Goal: Check status: Check status

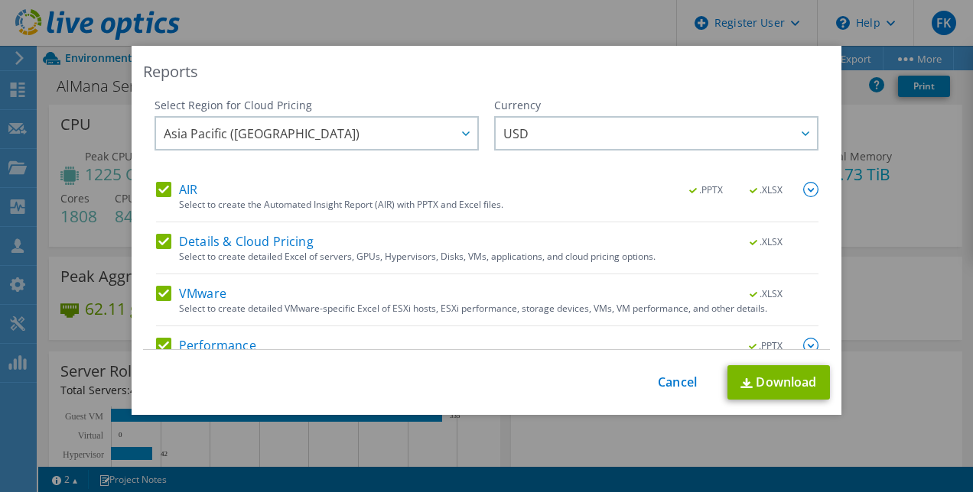
select select "USD"
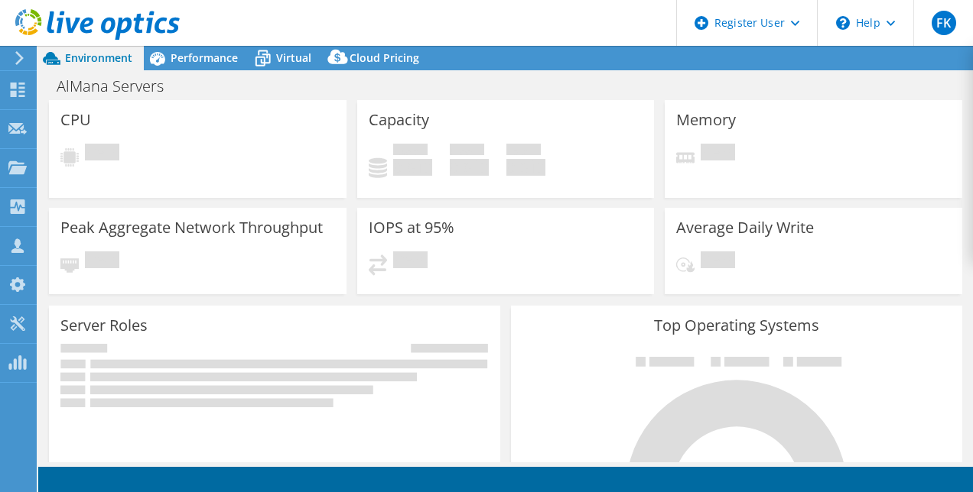
select select "USD"
select select "[GEOGRAPHIC_DATA]"
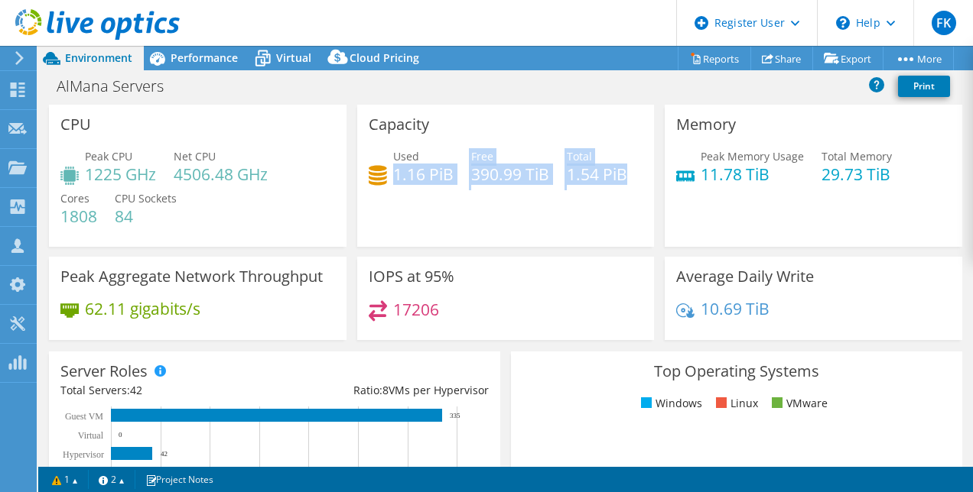
drag, startPoint x: 389, startPoint y: 173, endPoint x: 452, endPoint y: 219, distance: 78.2
click at [452, 198] on div "Used 1.16 PiB Free 390.99 TiB Total 1.54 PiB" at bounding box center [506, 173] width 275 height 50
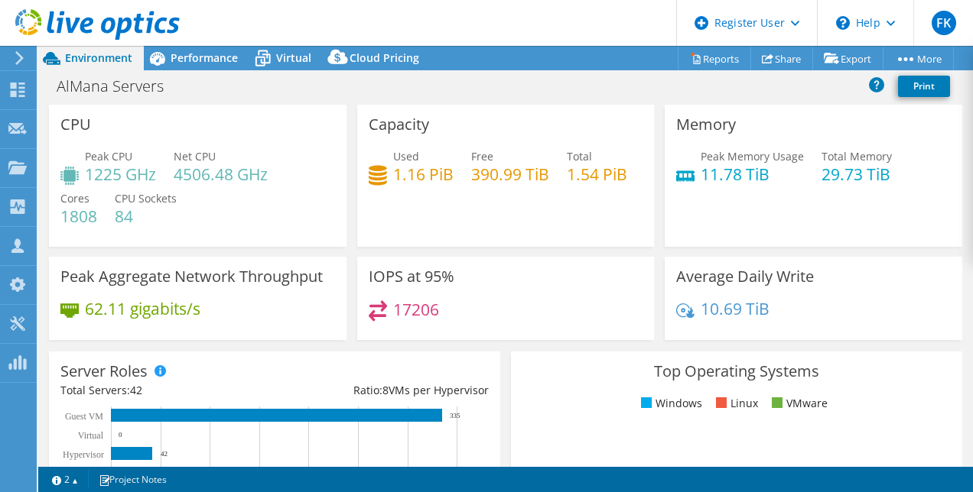
click at [446, 198] on div "Used 1.16 PiB Free 390.99 TiB Total 1.54 PiB" at bounding box center [506, 173] width 275 height 50
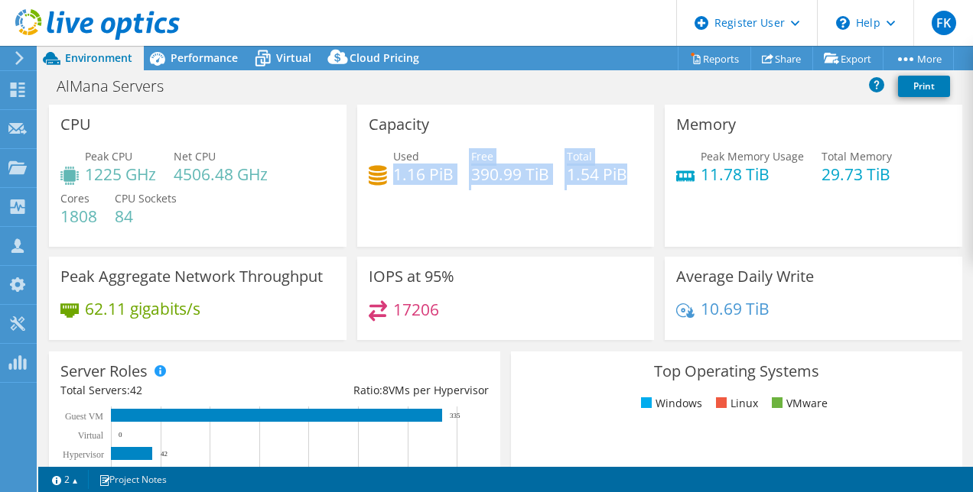
drag, startPoint x: 443, startPoint y: 224, endPoint x: 390, endPoint y: 173, distance: 73.5
click at [390, 173] on div "Used 1.16 PiB Free 390.99 TiB Total 1.54 PiB" at bounding box center [506, 173] width 275 height 50
drag, startPoint x: 390, startPoint y: 173, endPoint x: 433, endPoint y: 213, distance: 59.0
click at [432, 198] on div "Used 1.16 PiB Free 390.99 TiB Total 1.54 PiB" at bounding box center [506, 173] width 275 height 50
drag, startPoint x: 366, startPoint y: 171, endPoint x: 485, endPoint y: 226, distance: 131.4
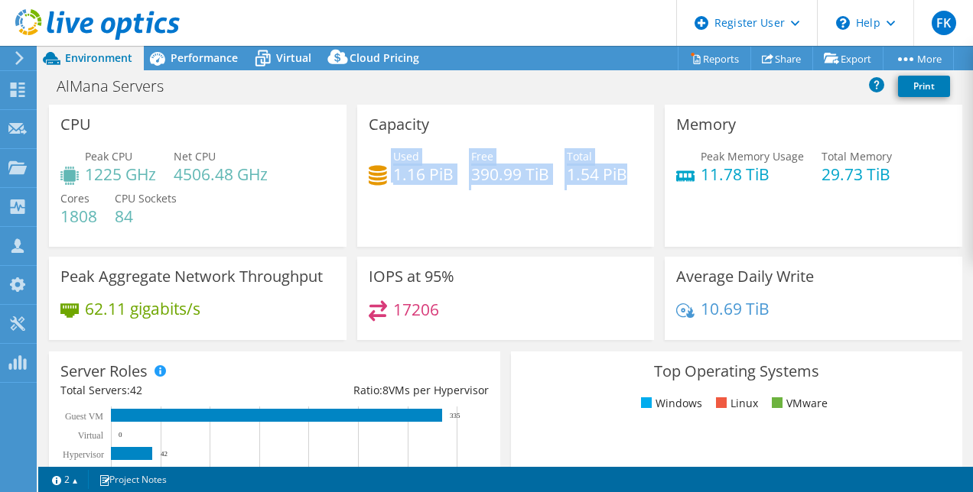
click at [485, 198] on div "Used 1.16 PiB Free 390.99 TiB Total 1.54 PiB" at bounding box center [506, 173] width 275 height 50
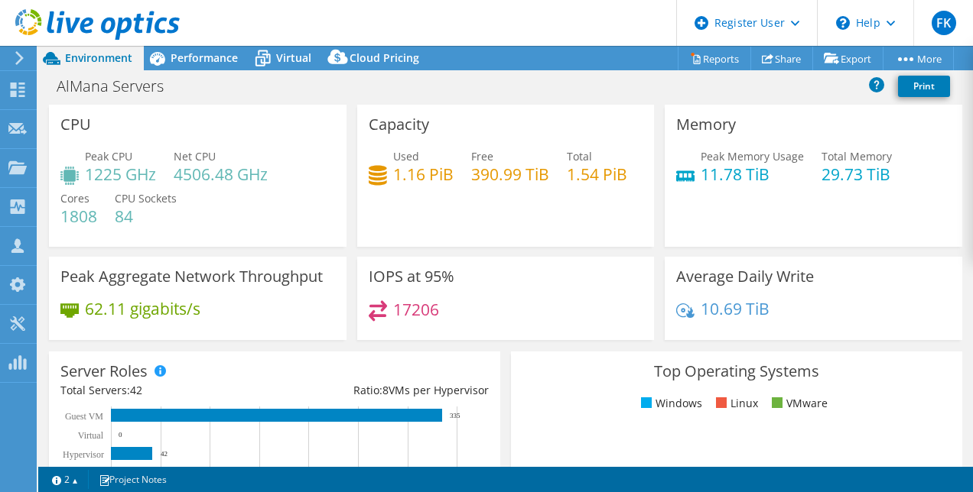
drag, startPoint x: 483, startPoint y: 223, endPoint x: 466, endPoint y: 204, distance: 25.5
click at [468, 198] on div "Used 1.16 PiB Free 390.99 TiB Total 1.54 PiB" at bounding box center [506, 173] width 275 height 50
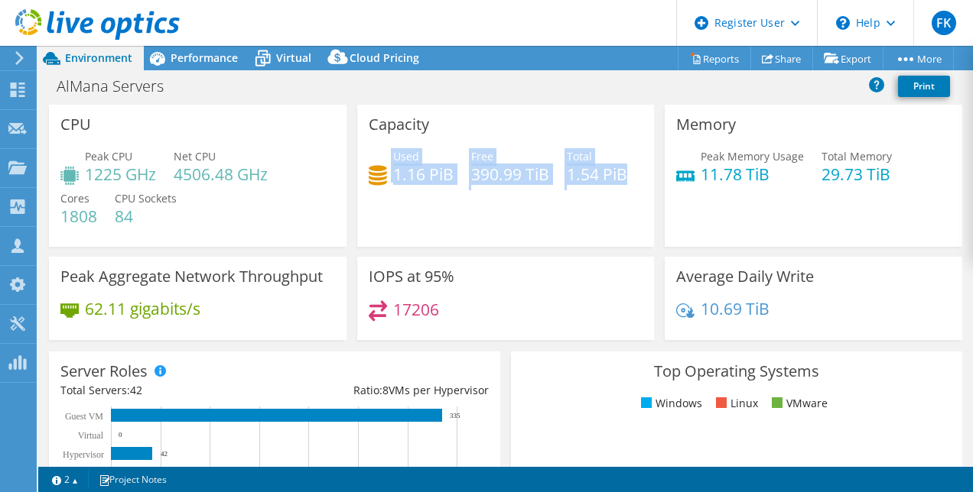
drag, startPoint x: 444, startPoint y: 219, endPoint x: 362, endPoint y: 168, distance: 97.2
click at [362, 168] on div "Capacity Used 1.16 PiB Free 390.99 TiB Total 1.54 PiB" at bounding box center [505, 176] width 297 height 142
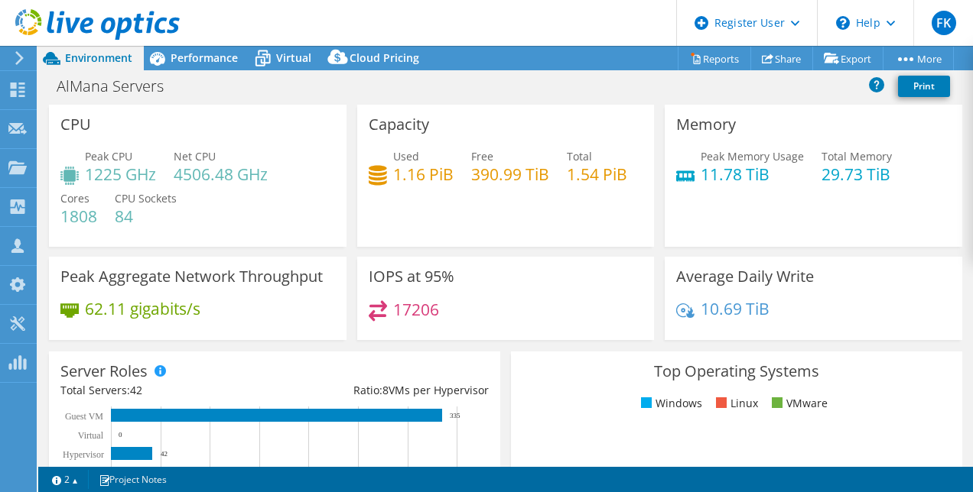
drag, startPoint x: 362, startPoint y: 168, endPoint x: 471, endPoint y: 210, distance: 117.2
click at [471, 198] on div "Used 1.16 PiB Free 390.99 TiB Total 1.54 PiB" at bounding box center [506, 173] width 275 height 50
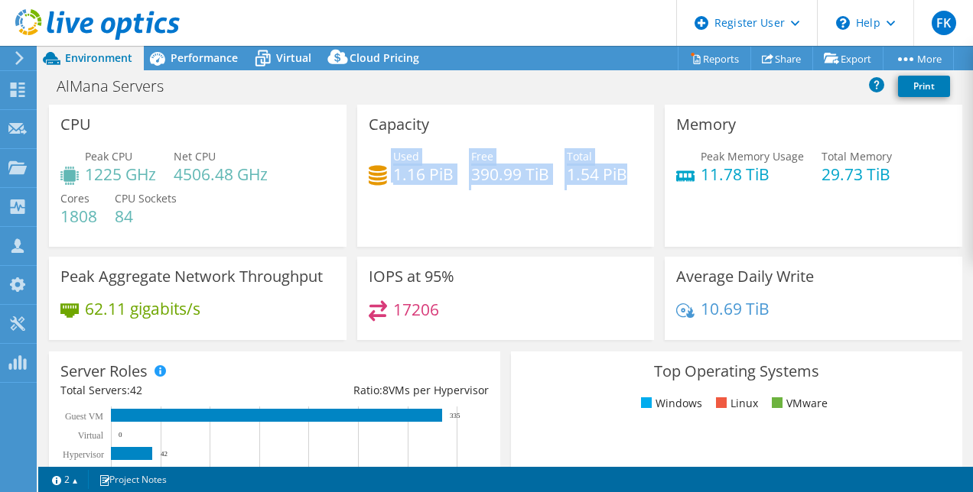
drag, startPoint x: 447, startPoint y: 229, endPoint x: 372, endPoint y: 165, distance: 98.1
click at [372, 165] on div "Used 1.16 PiB Free 390.99 TiB Total 1.54 PiB" at bounding box center [506, 173] width 275 height 50
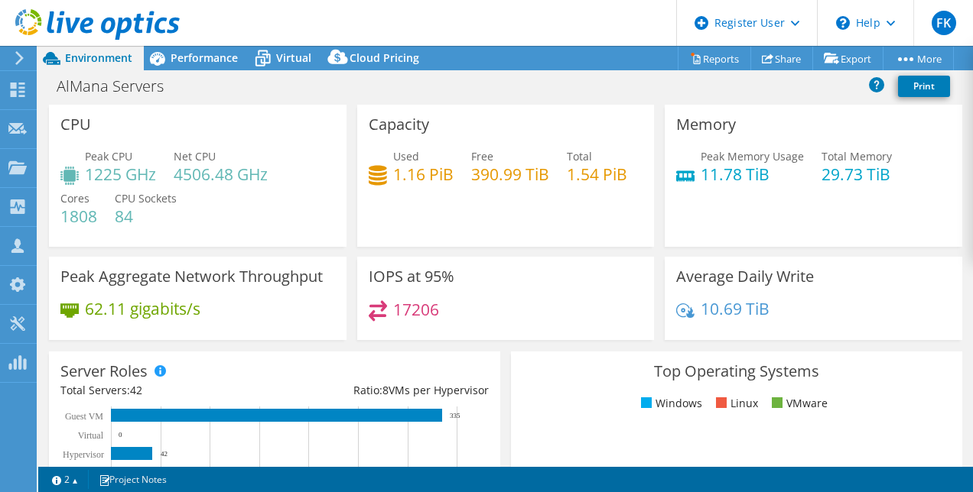
drag, startPoint x: 372, startPoint y: 165, endPoint x: 454, endPoint y: 211, distance: 93.8
click at [454, 198] on div "Used 1.16 PiB Free 390.99 TiB Total 1.54 PiB" at bounding box center [506, 173] width 275 height 50
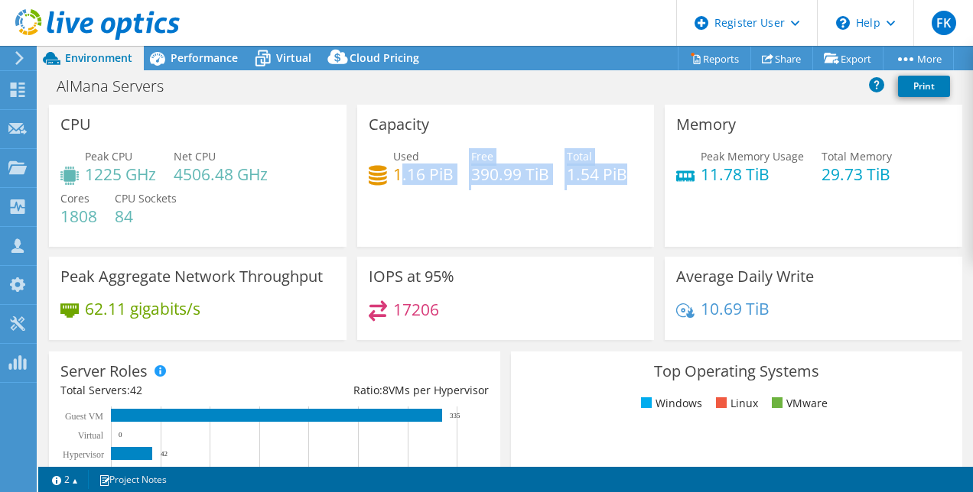
drag, startPoint x: 442, startPoint y: 225, endPoint x: 396, endPoint y: 177, distance: 66.0
click at [396, 177] on div "Used 1.16 PiB Free 390.99 TiB Total 1.54 PiB" at bounding box center [506, 173] width 275 height 50
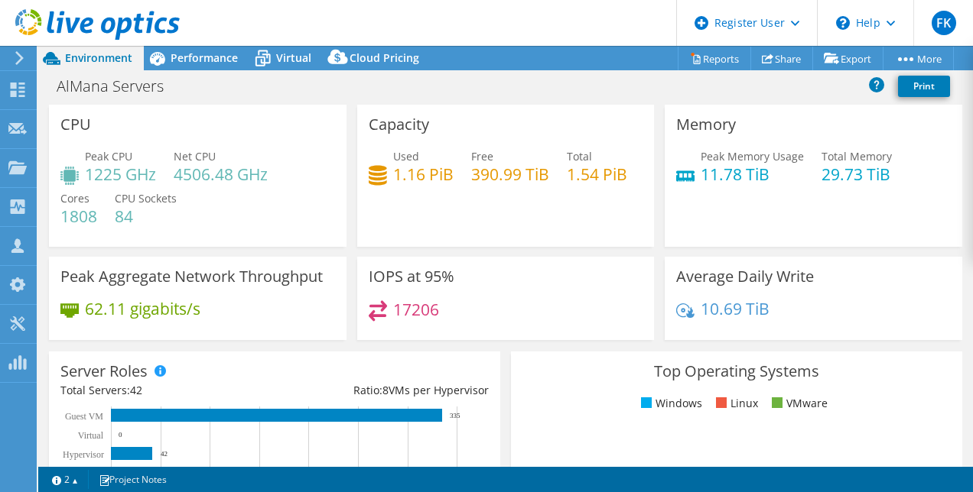
drag, startPoint x: 396, startPoint y: 177, endPoint x: 431, endPoint y: 206, distance: 44.6
click at [437, 198] on div "Used 1.16 PiB Free 390.99 TiB Total 1.54 PiB" at bounding box center [506, 173] width 275 height 50
drag, startPoint x: 387, startPoint y: 171, endPoint x: 436, endPoint y: 178, distance: 49.5
click at [437, 178] on div "Used 1.16 PiB" at bounding box center [411, 165] width 85 height 34
drag, startPoint x: 436, startPoint y: 178, endPoint x: 408, endPoint y: 178, distance: 28.3
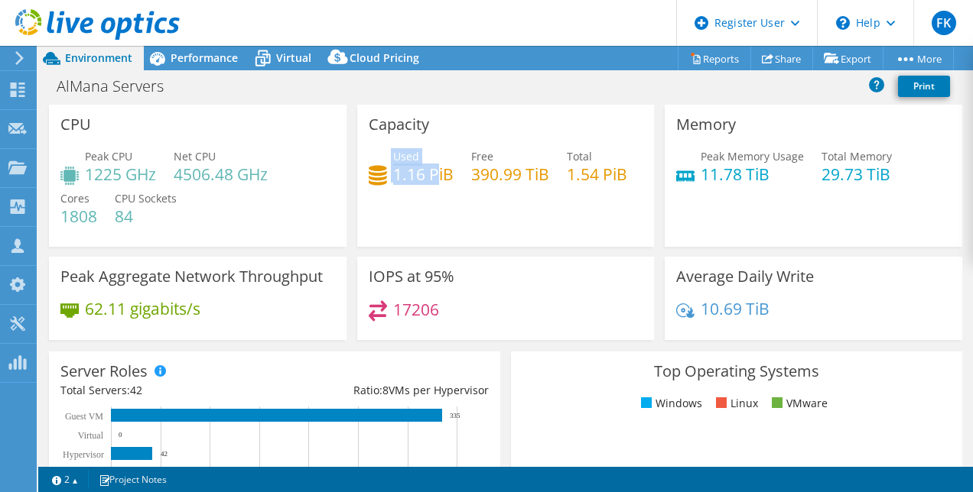
click at [408, 178] on h4 "1.16 PiB" at bounding box center [423, 174] width 60 height 17
click at [404, 174] on h4 "1.16 PiB" at bounding box center [423, 174] width 60 height 17
click at [418, 174] on h4 "1.16 PiB" at bounding box center [423, 174] width 60 height 17
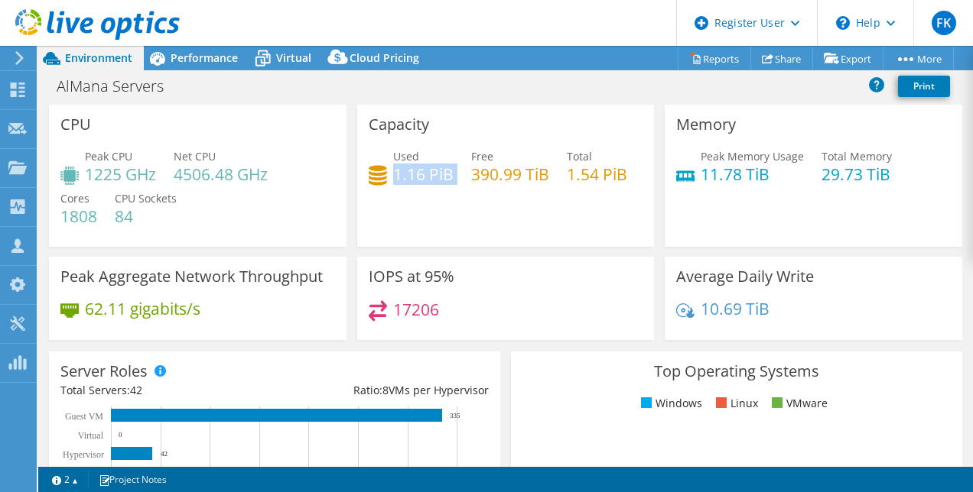
click at [416, 180] on h4 "1.16 PiB" at bounding box center [423, 174] width 60 height 17
drag, startPoint x: 416, startPoint y: 180, endPoint x: 438, endPoint y: 206, distance: 34.8
click at [438, 198] on div "Used 1.16 PiB Free 390.99 TiB Total 1.54 PiB" at bounding box center [506, 173] width 275 height 50
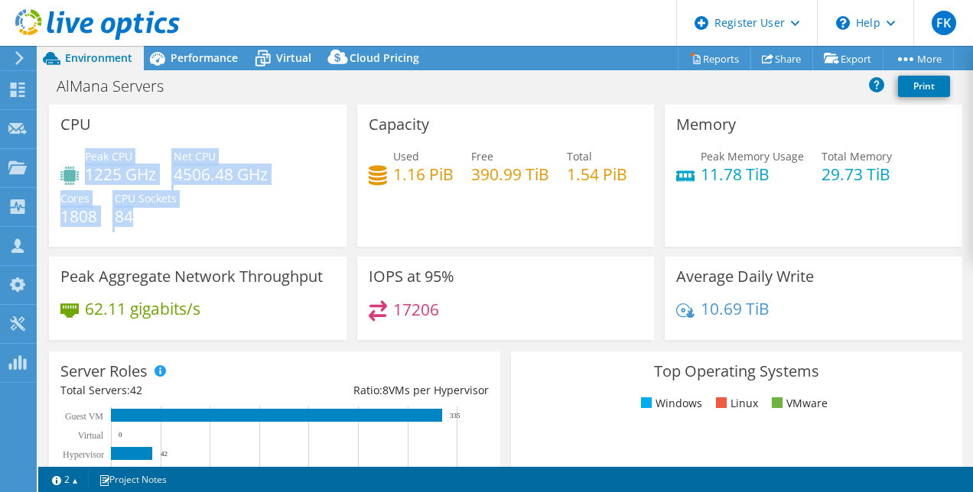
drag, startPoint x: 112, startPoint y: 181, endPoint x: 210, endPoint y: 223, distance: 106.9
click at [213, 224] on div "Peak CPU 1225 GHz Net CPU 4506.48 GHz Cores 1808 CPU Sockets 84" at bounding box center [197, 194] width 275 height 92
drag, startPoint x: 210, startPoint y: 223, endPoint x: 151, endPoint y: 218, distance: 59.8
click at [151, 218] on h4 "84" at bounding box center [146, 216] width 62 height 17
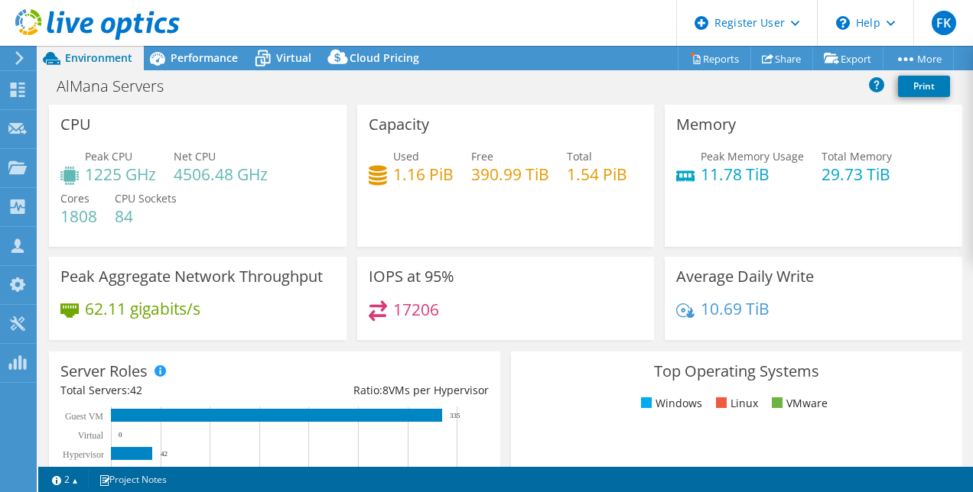
click at [442, 302] on div "17206" at bounding box center [506, 317] width 275 height 33
click at [427, 307] on h4 "17206" at bounding box center [416, 309] width 46 height 17
click at [425, 307] on h4 "17206" at bounding box center [416, 309] width 46 height 17
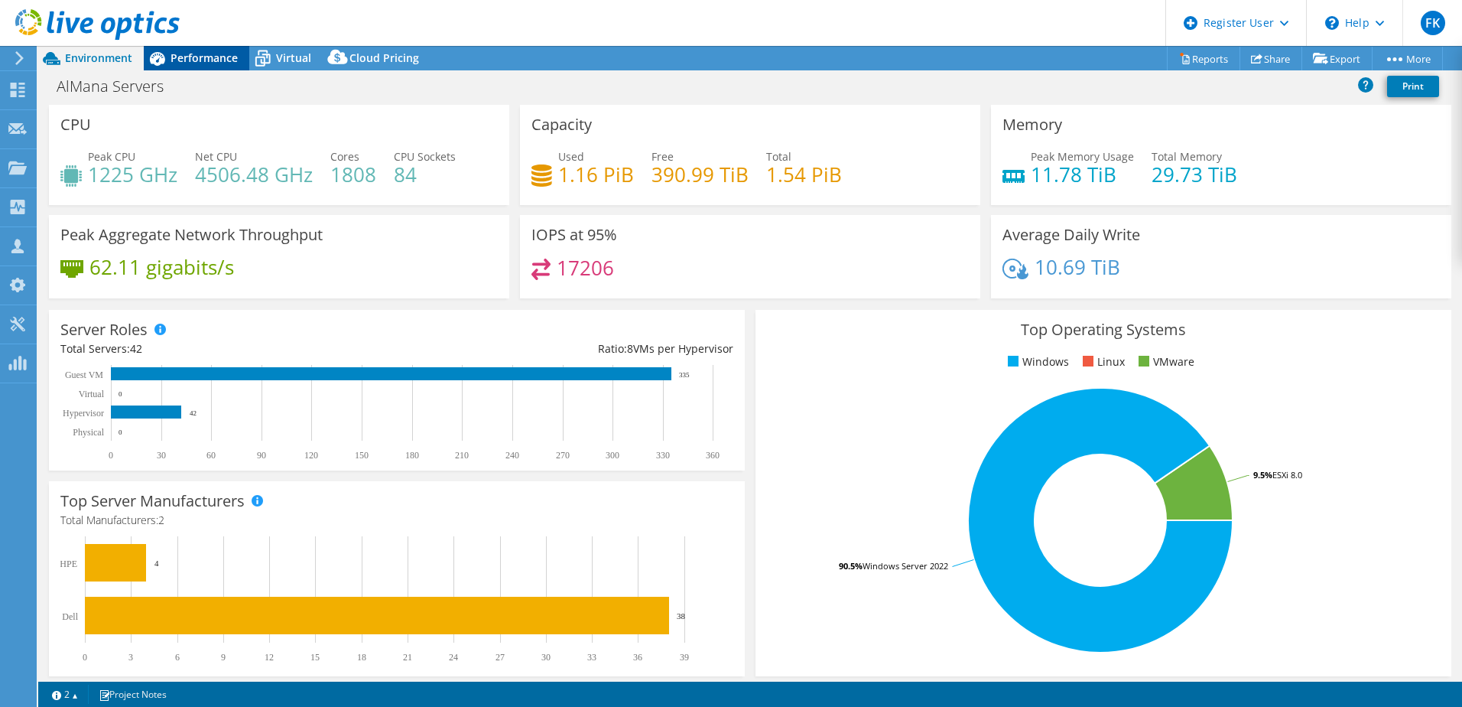
click at [198, 61] on span "Performance" at bounding box center [204, 57] width 67 height 15
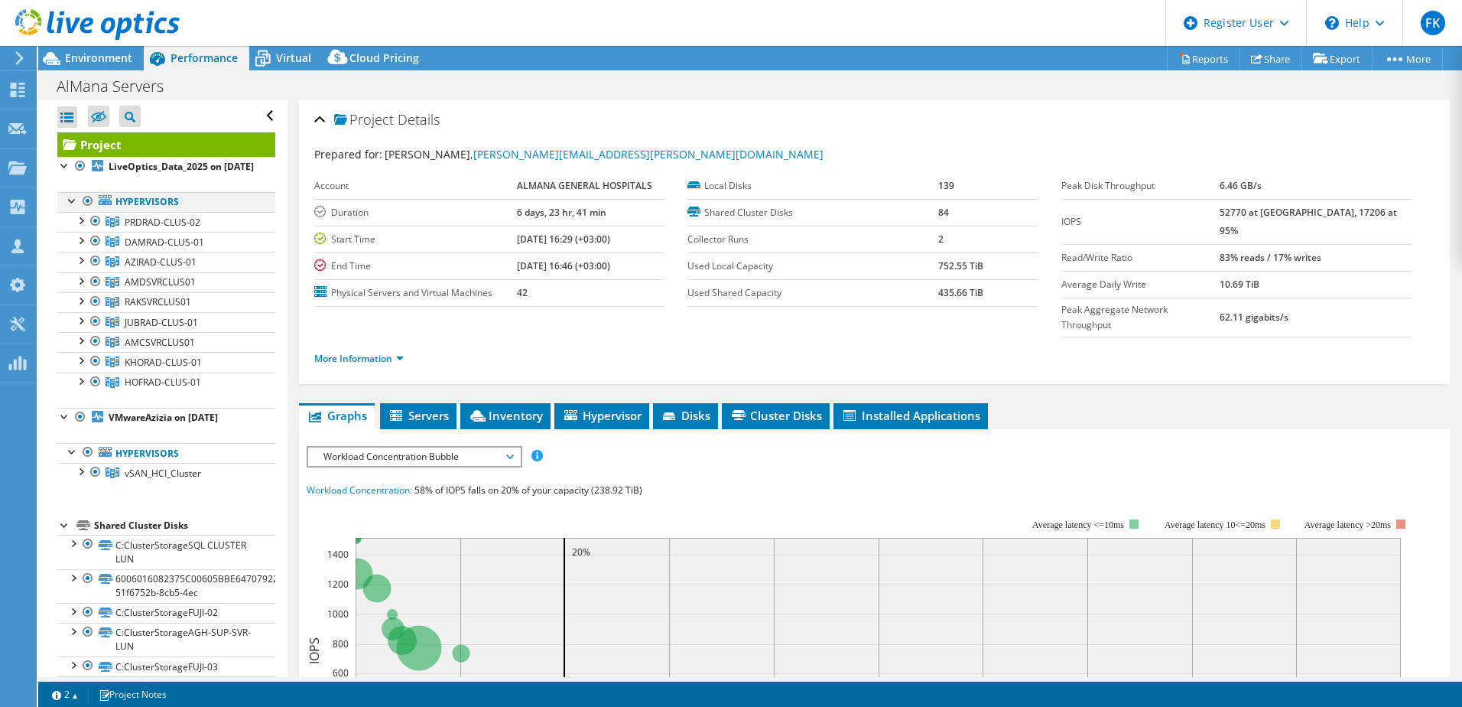
click at [86, 210] on div at bounding box center [87, 201] width 15 height 18
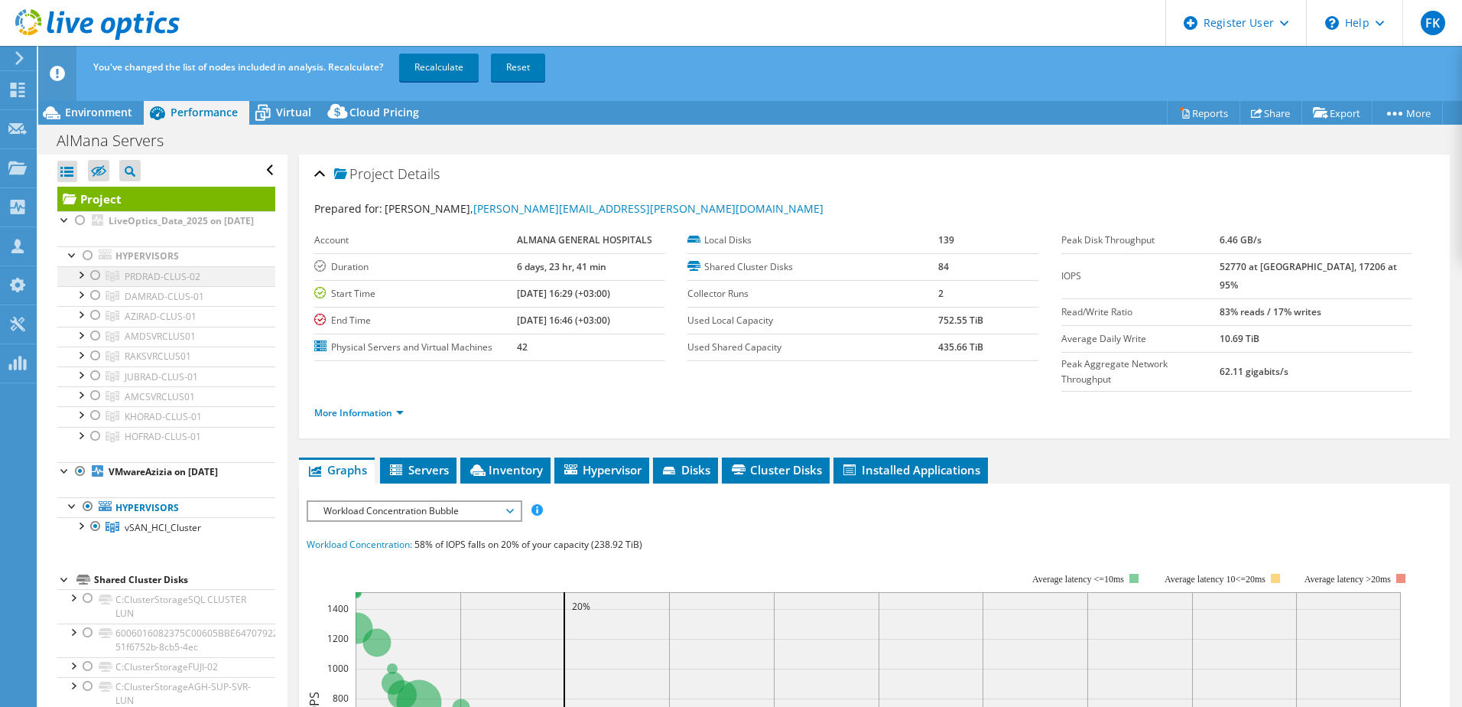
click at [97, 284] on div at bounding box center [95, 275] width 15 height 18
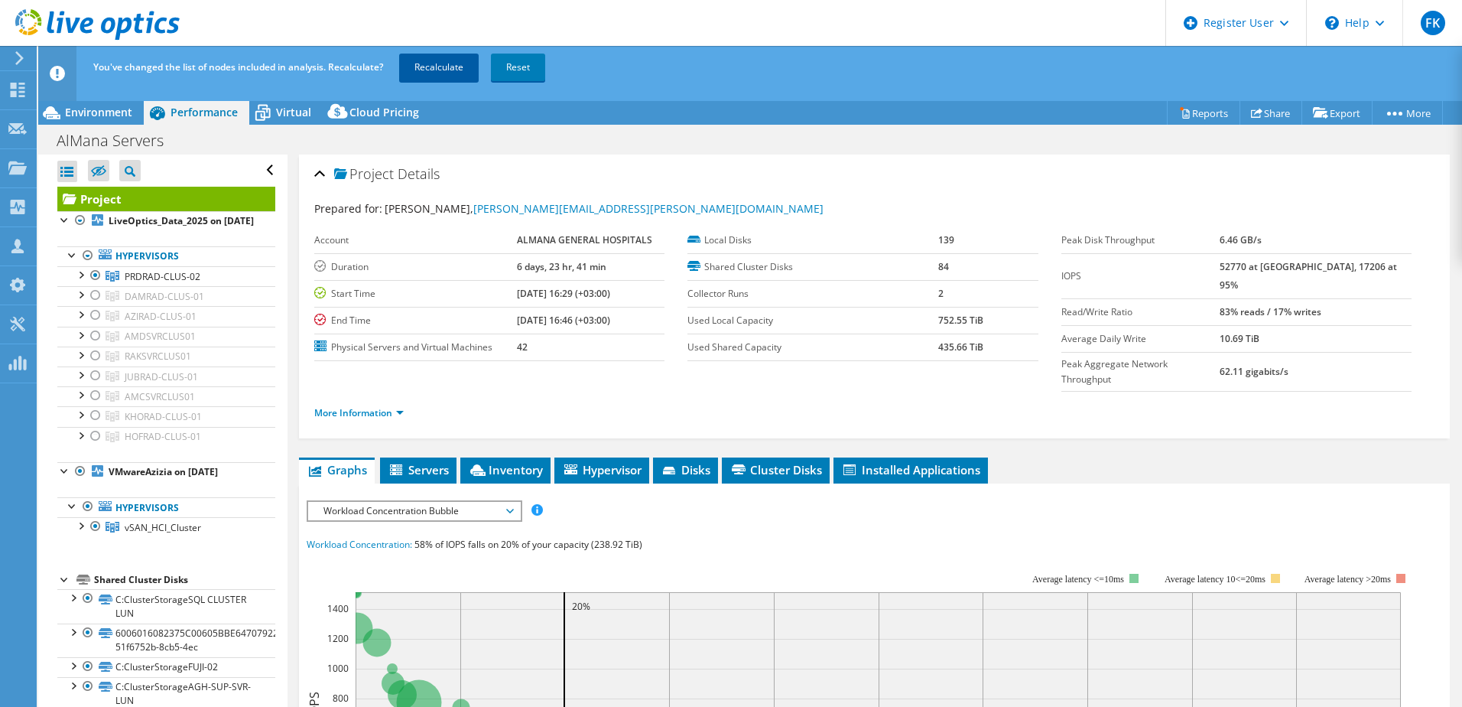
click at [463, 59] on link "Recalculate" at bounding box center [439, 68] width 80 height 28
drag, startPoint x: 621, startPoint y: 374, endPoint x: 574, endPoint y: 356, distance: 50.1
click at [621, 401] on ul "More Information" at bounding box center [874, 411] width 1120 height 21
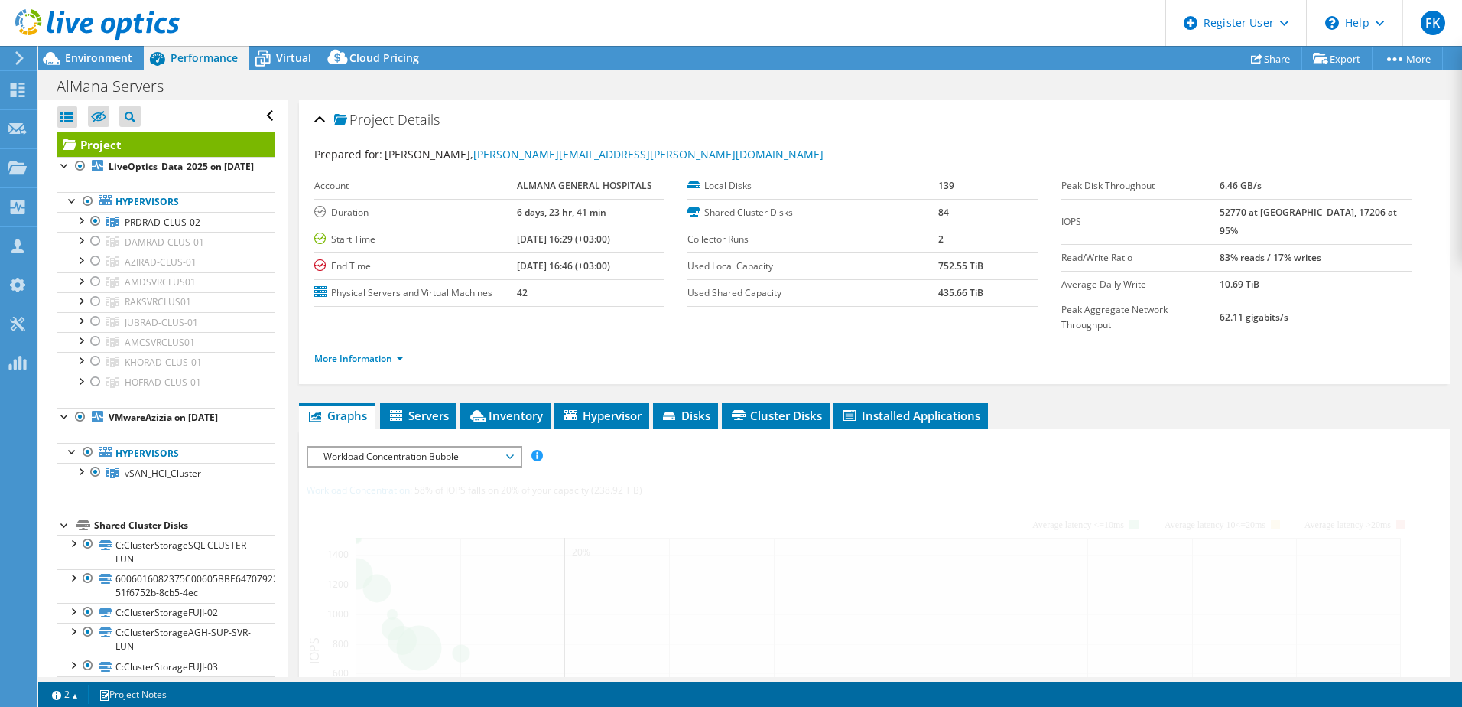
click at [547, 287] on td "42" at bounding box center [591, 292] width 148 height 27
click at [547, 287] on td "12" at bounding box center [591, 292] width 148 height 27
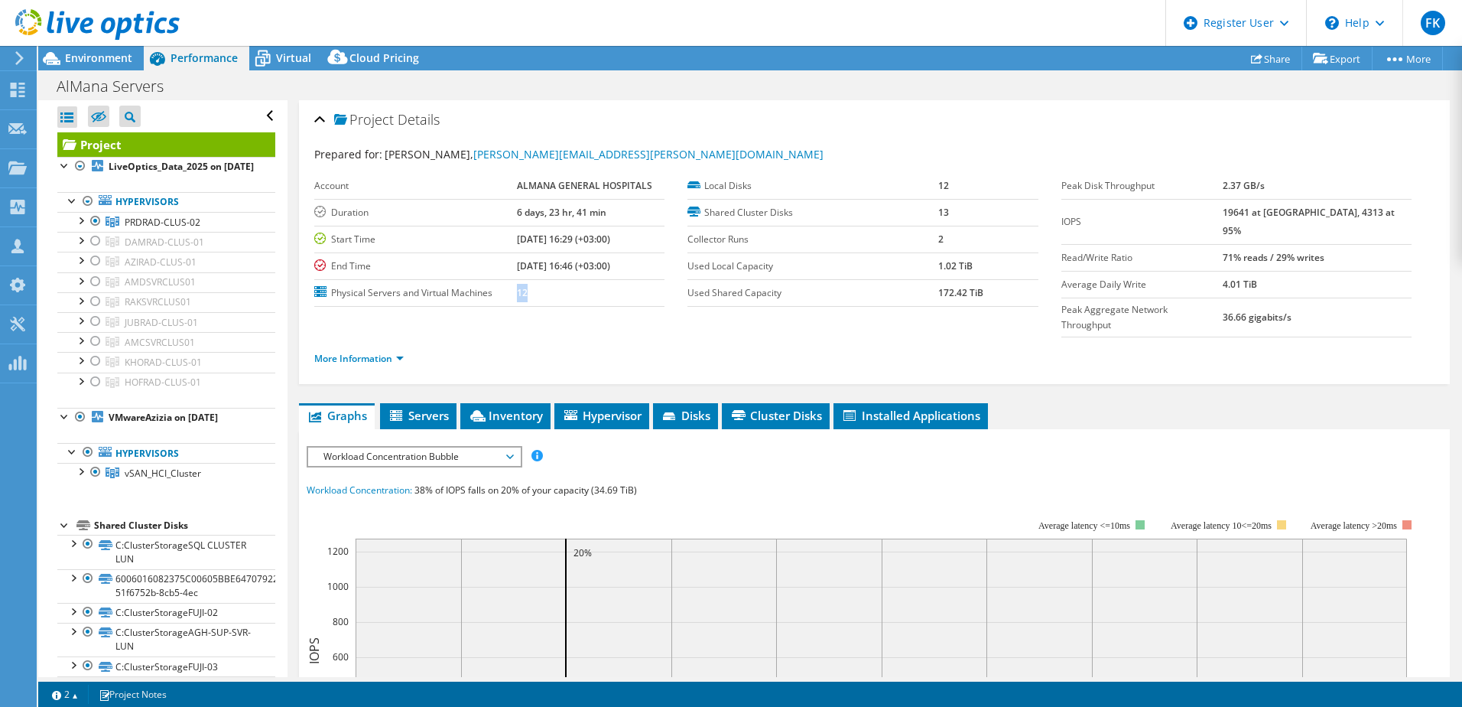
drag, startPoint x: 547, startPoint y: 287, endPoint x: 580, endPoint y: 291, distance: 33.9
click at [580, 291] on td "12" at bounding box center [591, 292] width 148 height 27
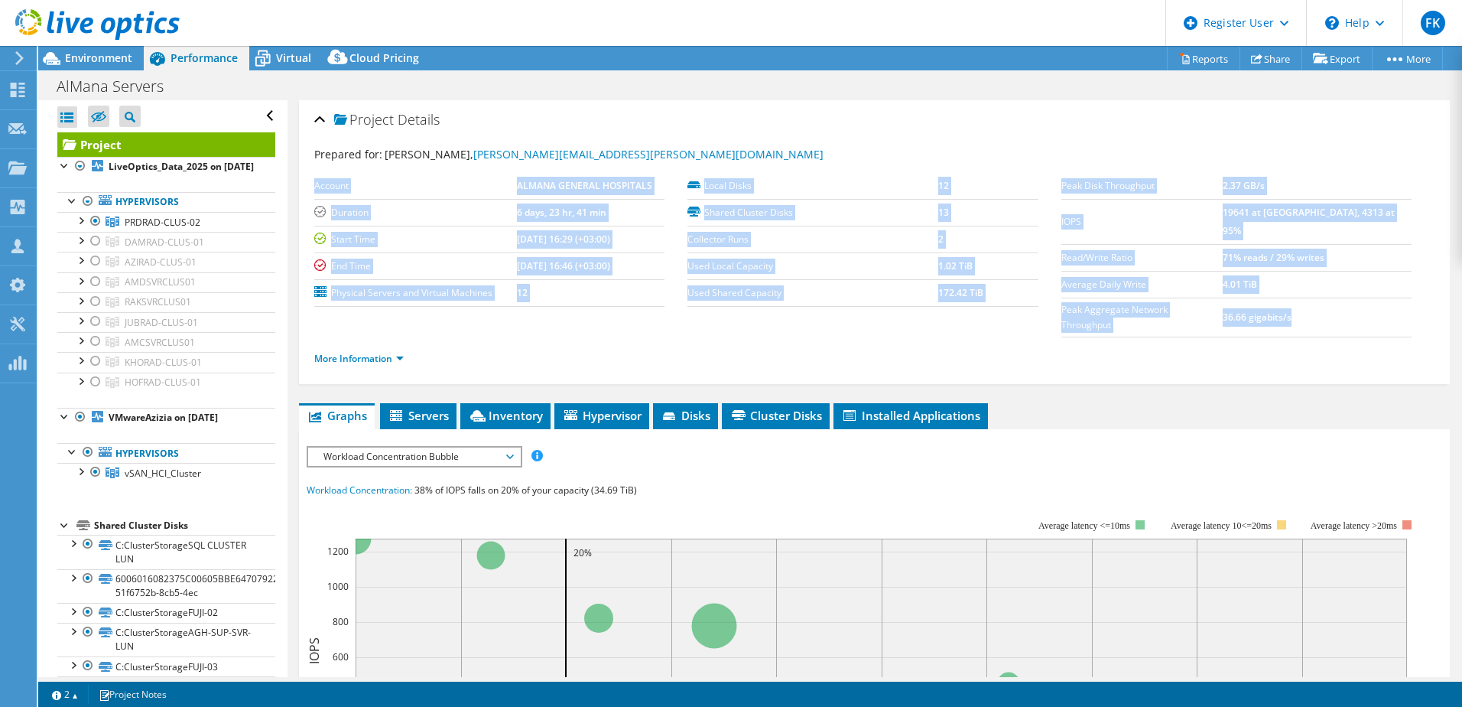
drag, startPoint x: 1341, startPoint y: 297, endPoint x: 314, endPoint y: 187, distance: 1032.2
click at [314, 187] on section "Prepared for: Bruce Penas, Bruce.Penas@almanahospital.com.sa Account ALMANA GEN…" at bounding box center [874, 263] width 1120 height 234
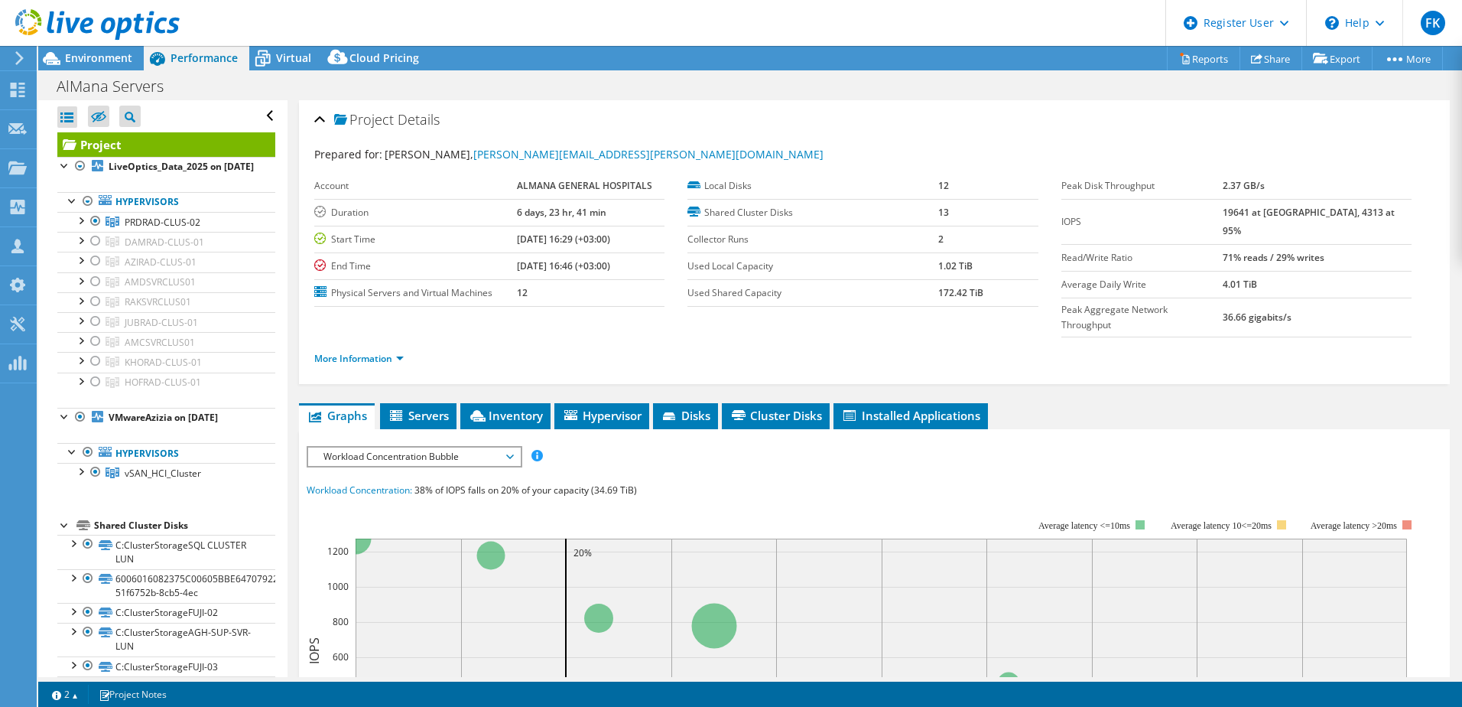
click at [878, 127] on div "Project Details" at bounding box center [874, 120] width 1120 height 33
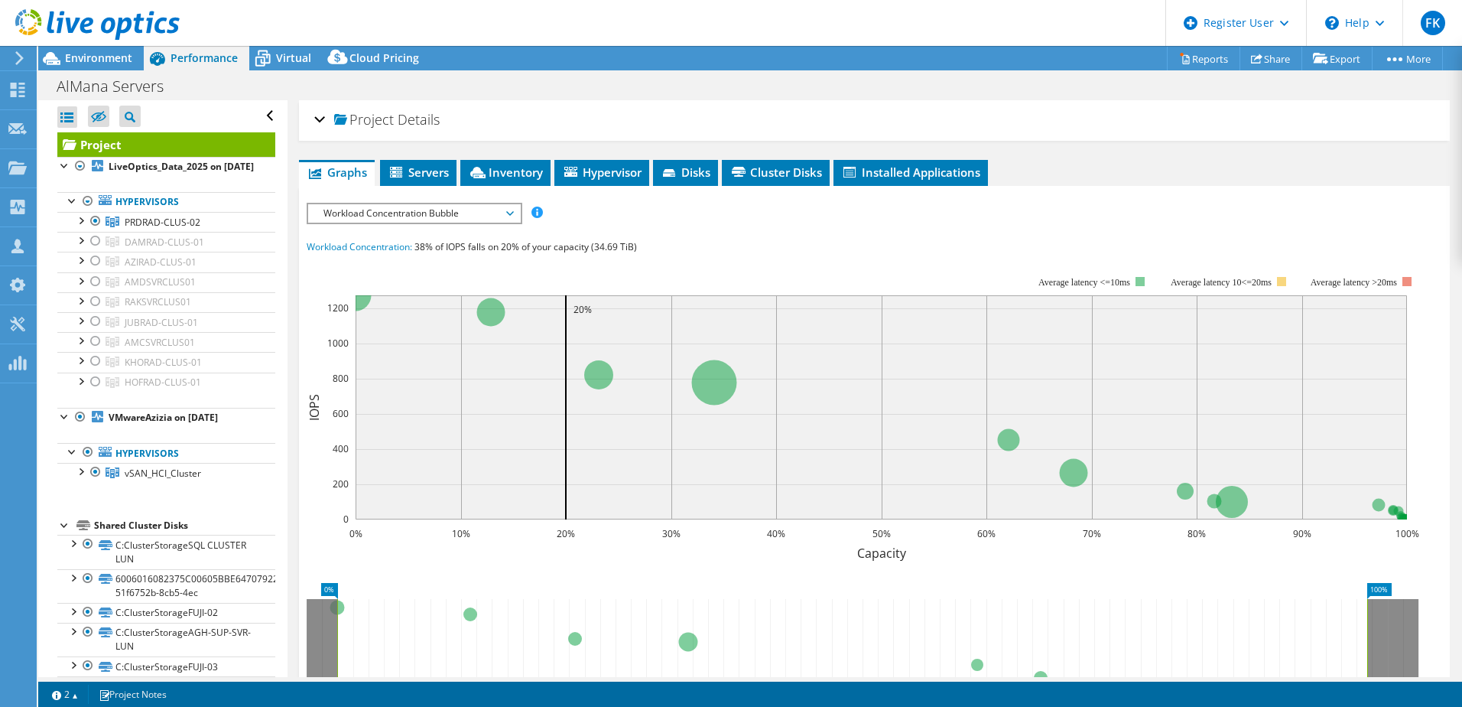
click at [764, 129] on div "Project Details" at bounding box center [874, 120] width 1120 height 33
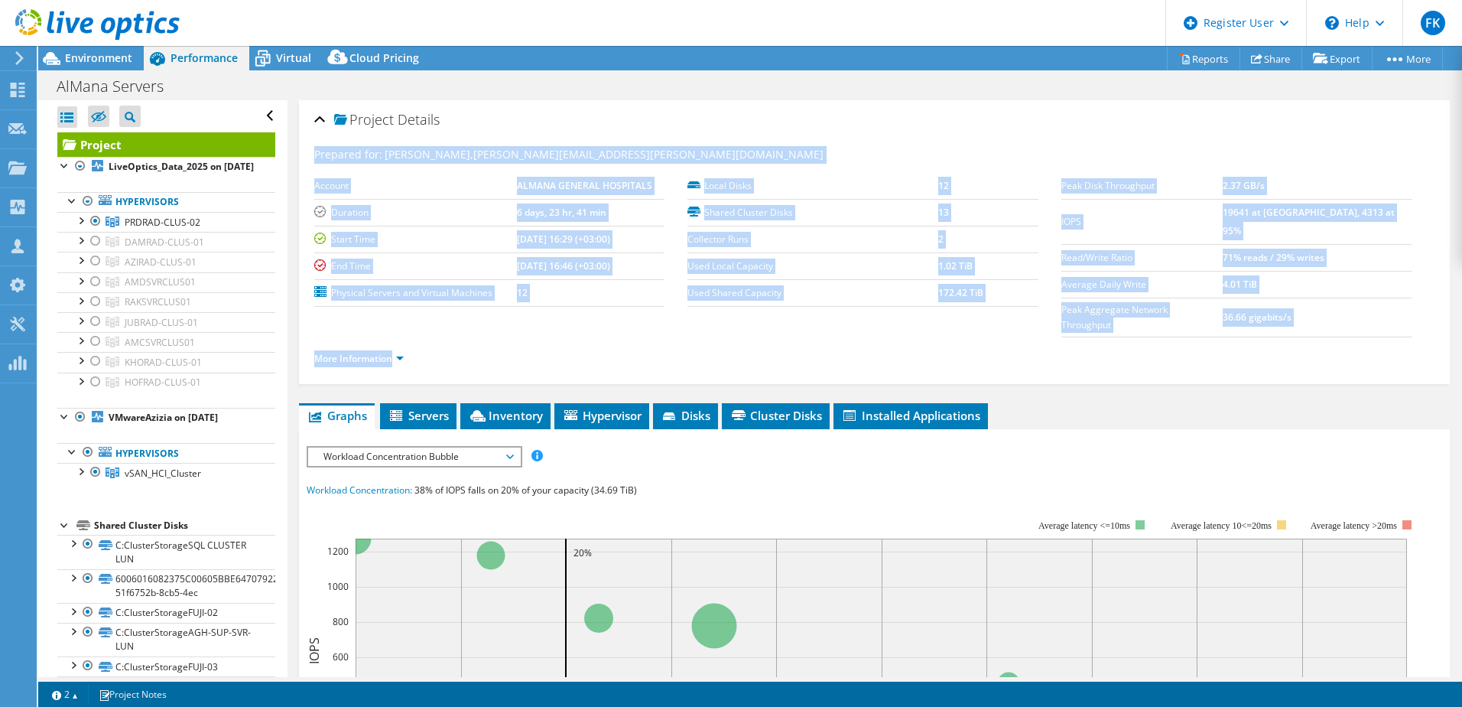
drag, startPoint x: 316, startPoint y: 154, endPoint x: 1435, endPoint y: 331, distance: 1132.8
click at [972, 331] on div "Project Details Prepared for: Bruce Penas, Bruce.Penas@almanahospital.com.sa Ac…" at bounding box center [874, 242] width 1151 height 284
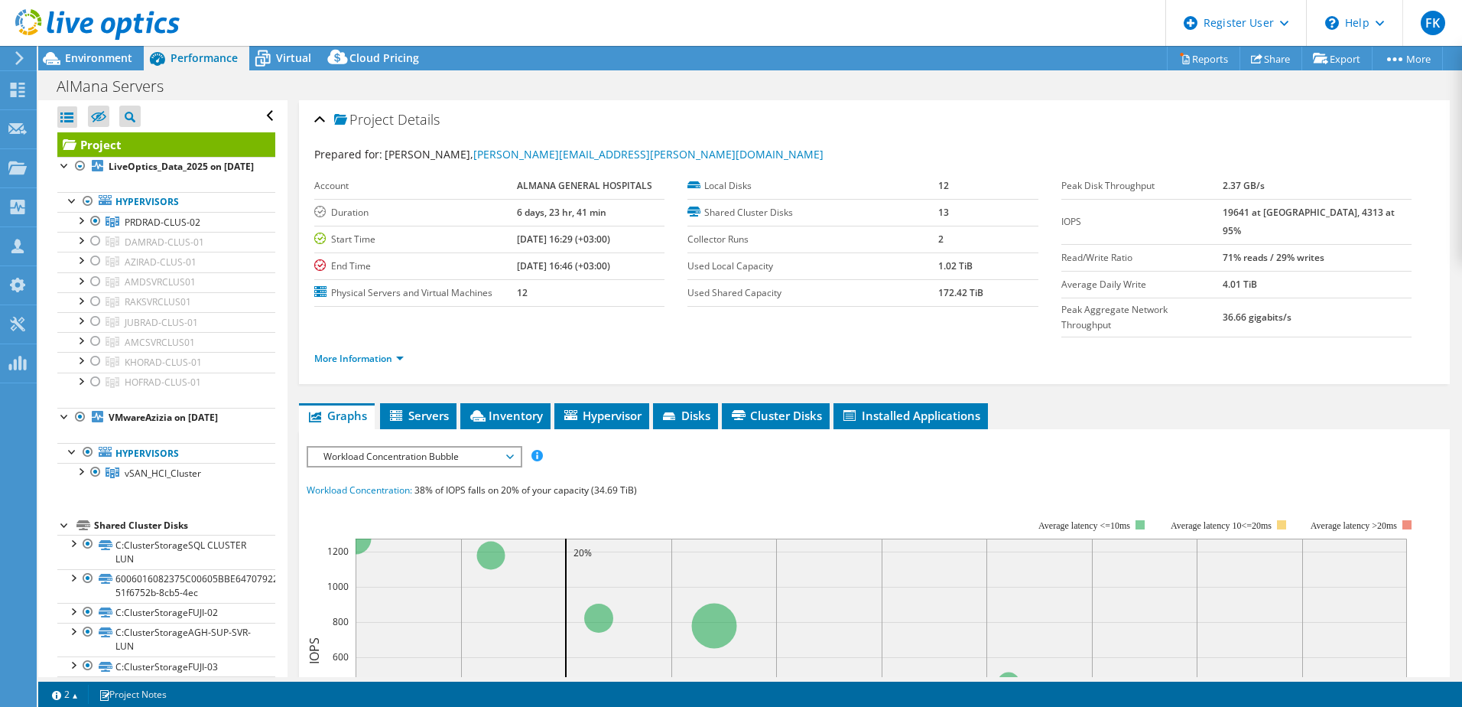
click at [624, 346] on ul "More Information" at bounding box center [874, 356] width 1120 height 21
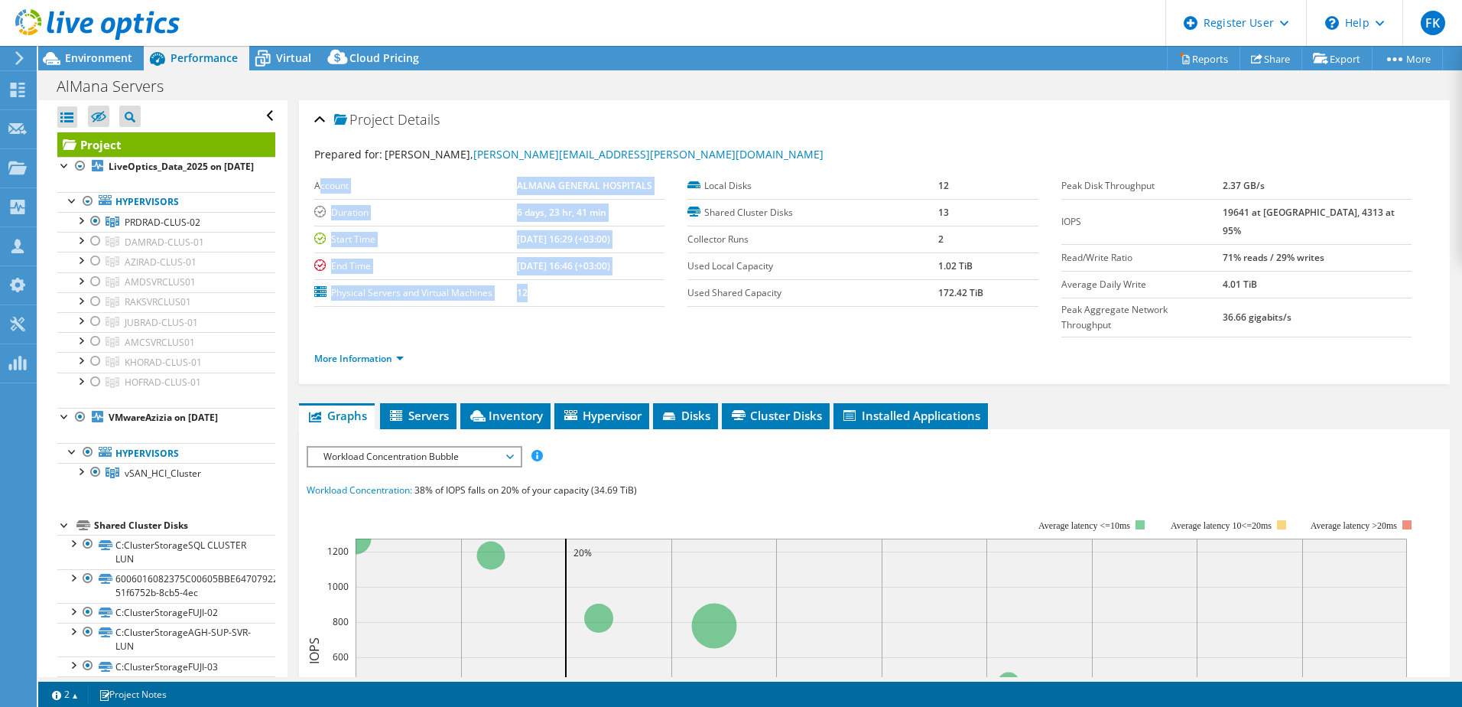
drag, startPoint x: 531, startPoint y: 289, endPoint x: 323, endPoint y: 177, distance: 236.7
click at [322, 177] on tbody "Account ALMANA GENERAL HOSPITALS Duration 6 days, 23 hr, 41 min Start Time 08/0…" at bounding box center [489, 240] width 350 height 134
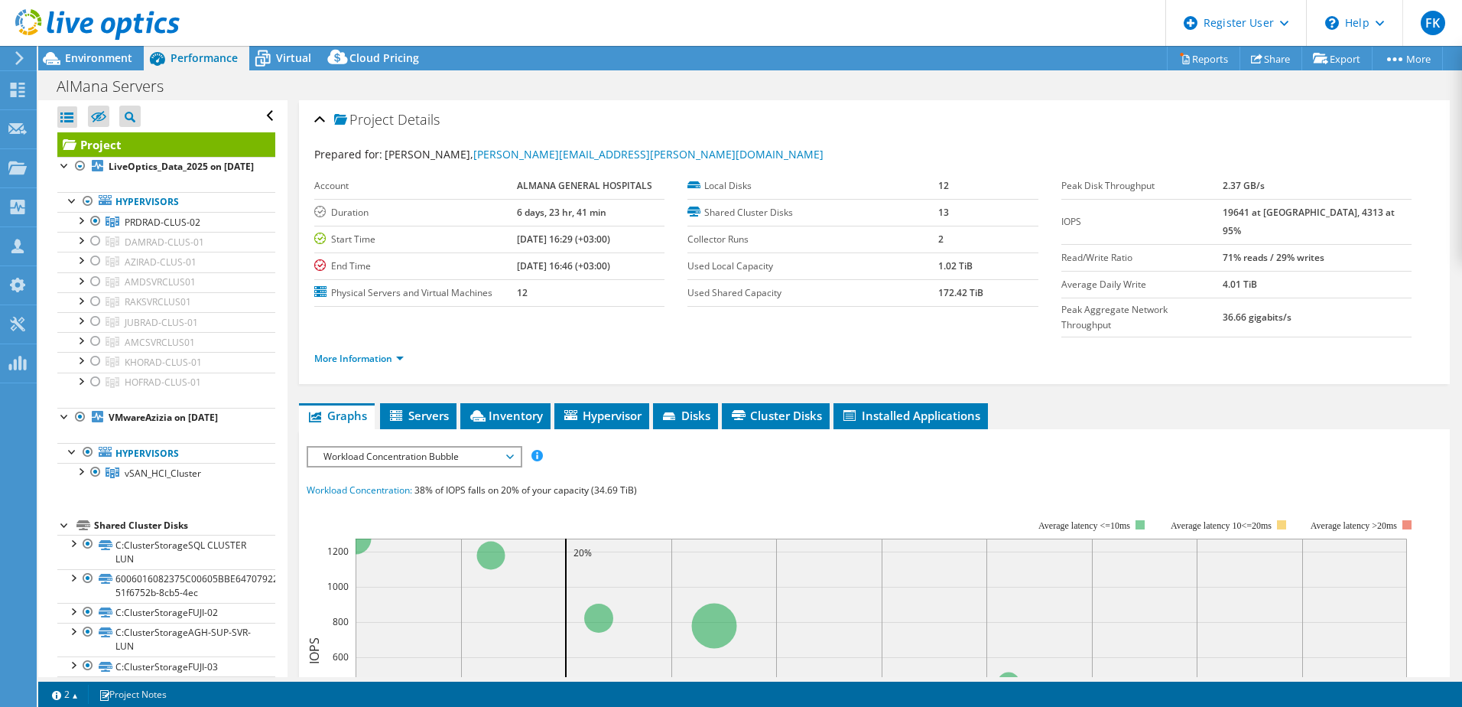
click at [635, 346] on ul "More Information" at bounding box center [874, 356] width 1120 height 21
drag, startPoint x: 1343, startPoint y: 302, endPoint x: 353, endPoint y: 187, distance: 996.9
click at [333, 185] on section "Prepared for: Bruce Penas, Bruce.Penas@almanahospital.com.sa Account ALMANA GEN…" at bounding box center [874, 263] width 1120 height 234
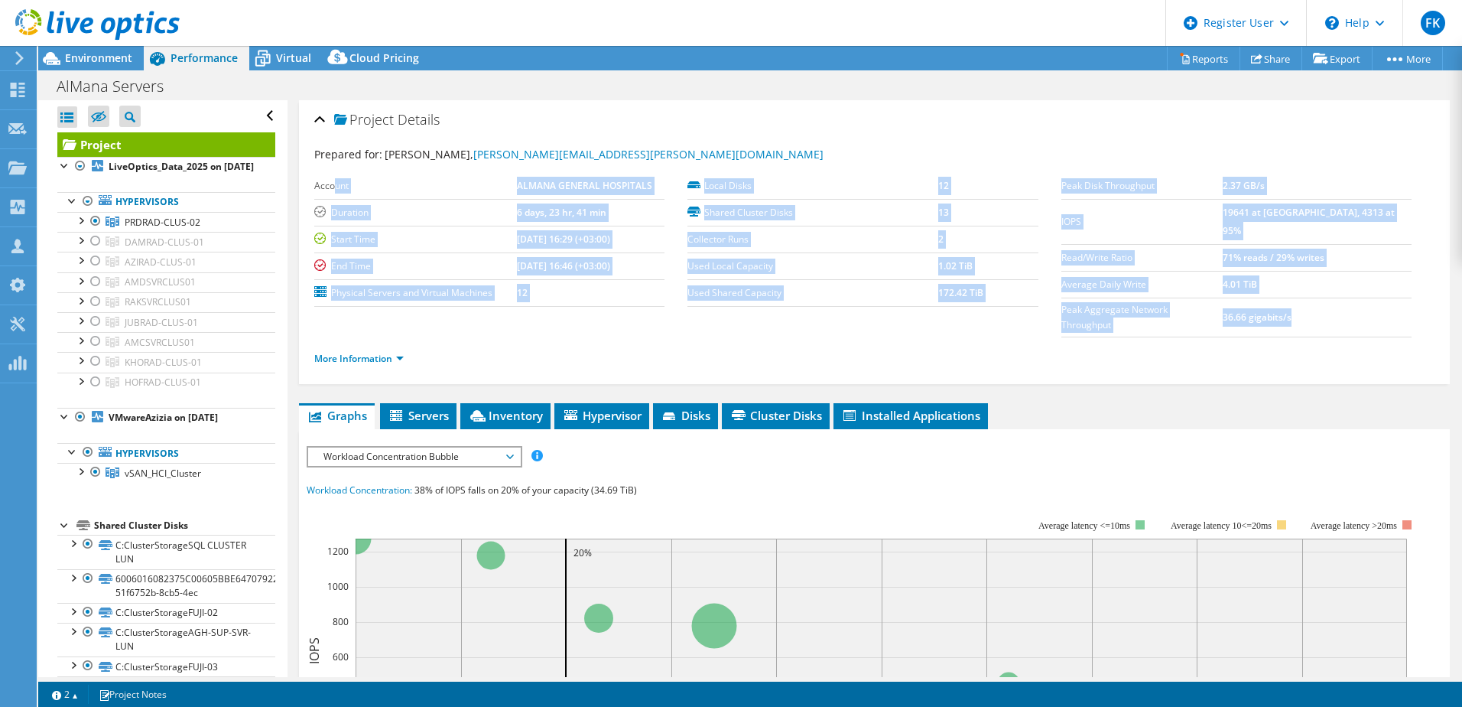
click at [972, 403] on ul "Graphs Servers Inventory Hypervisor Disks Cluster Disks Installed Applications" at bounding box center [874, 416] width 1151 height 26
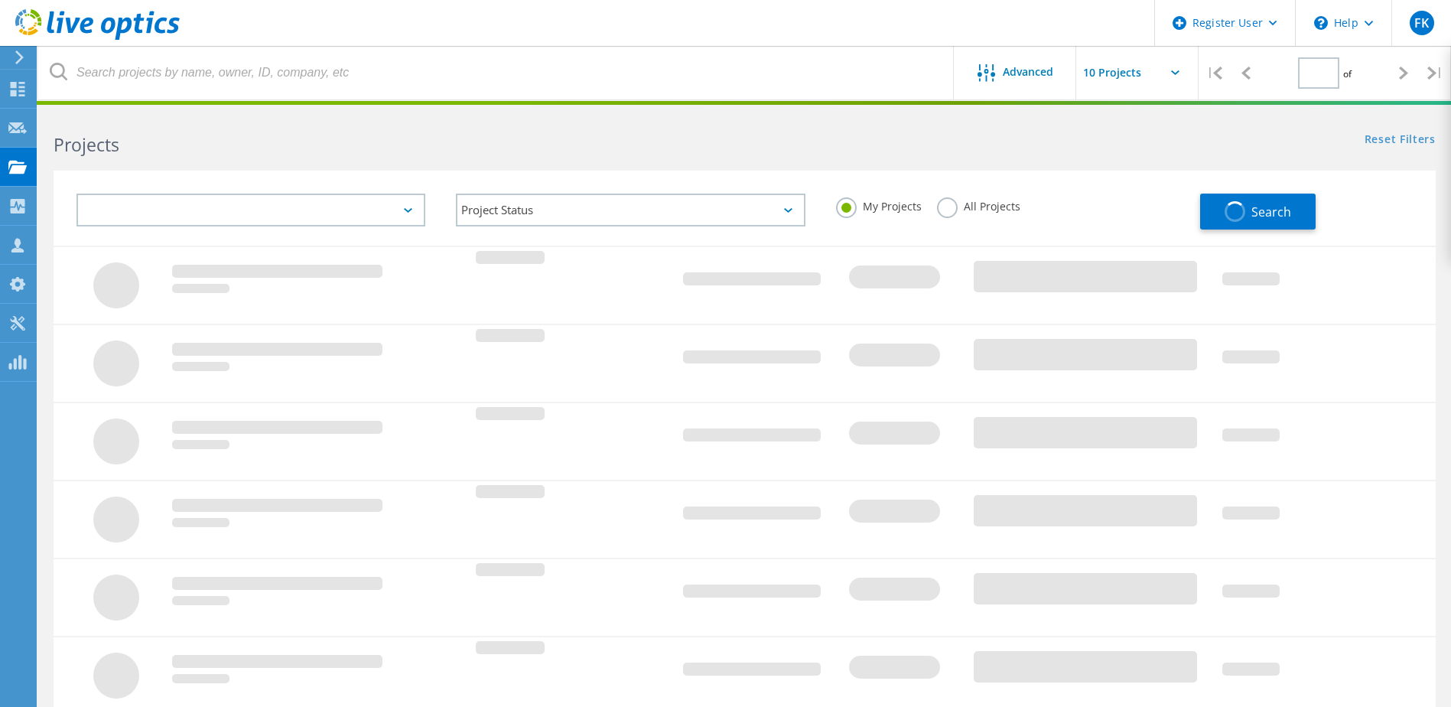
type input "1"
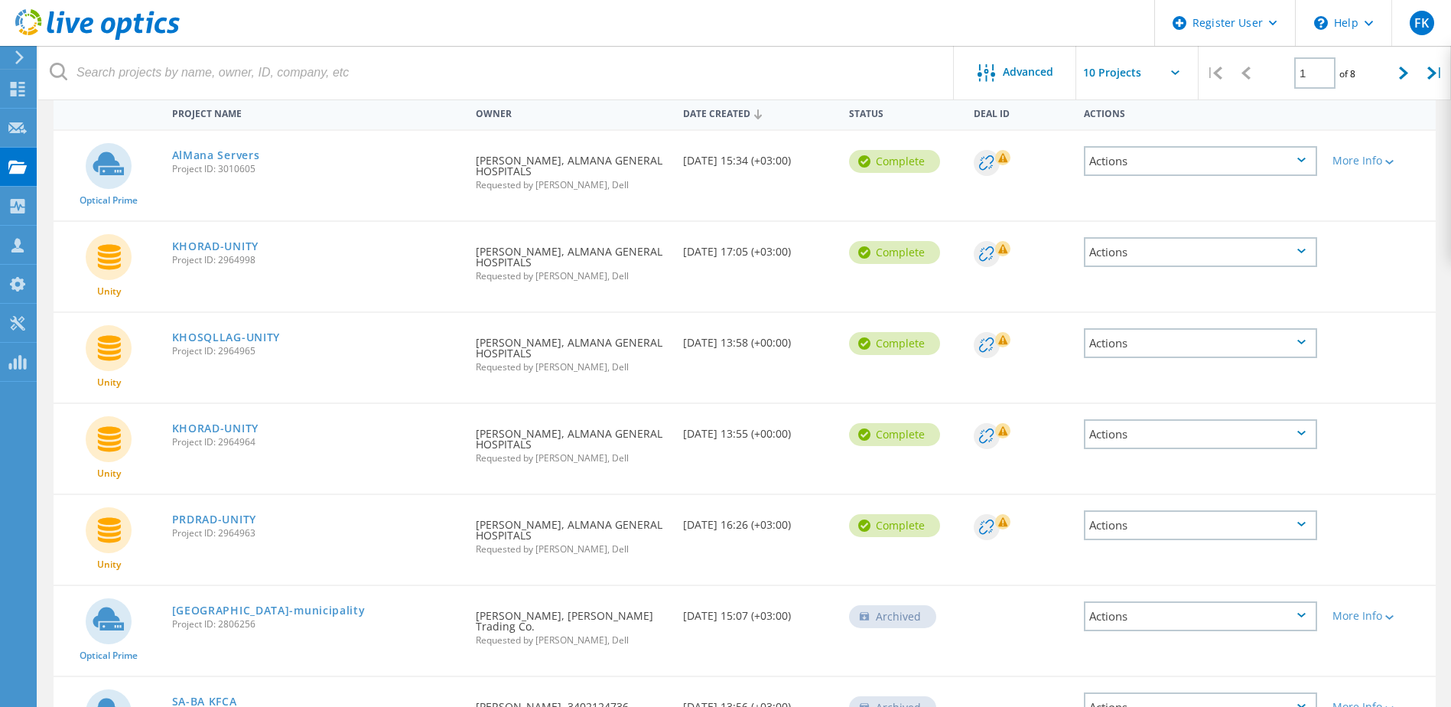
scroll to position [153, 0]
drag, startPoint x: 275, startPoint y: 528, endPoint x: 76, endPoint y: 248, distance: 343.3
click at [76, 248] on div "Optical Prime AlMana Servers Project ID: 3010605 Requested By Bruce Penas, ALMA…" at bounding box center [745, 561] width 1382 height 867
click at [931, 304] on div "Unity KHORAD-UNITY Project ID: 2964998 Requested By Bruce Penas, ALMANA GENERAL…" at bounding box center [745, 264] width 1382 height 89
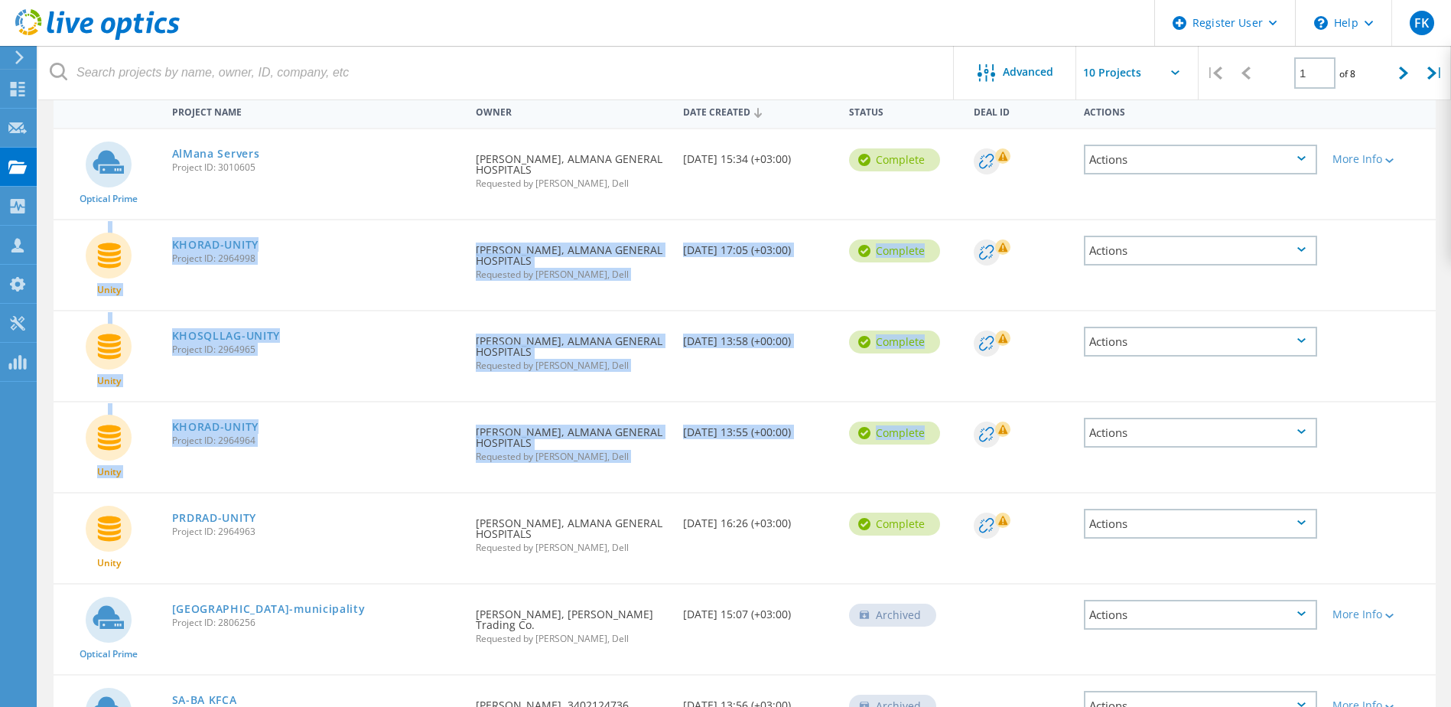
drag, startPoint x: 1013, startPoint y: 457, endPoint x: 59, endPoint y: 238, distance: 979.1
click at [59, 238] on div "Optical Prime AlMana Servers Project ID: 3010605 Requested By Bruce Penas, ALMA…" at bounding box center [745, 561] width 1382 height 867
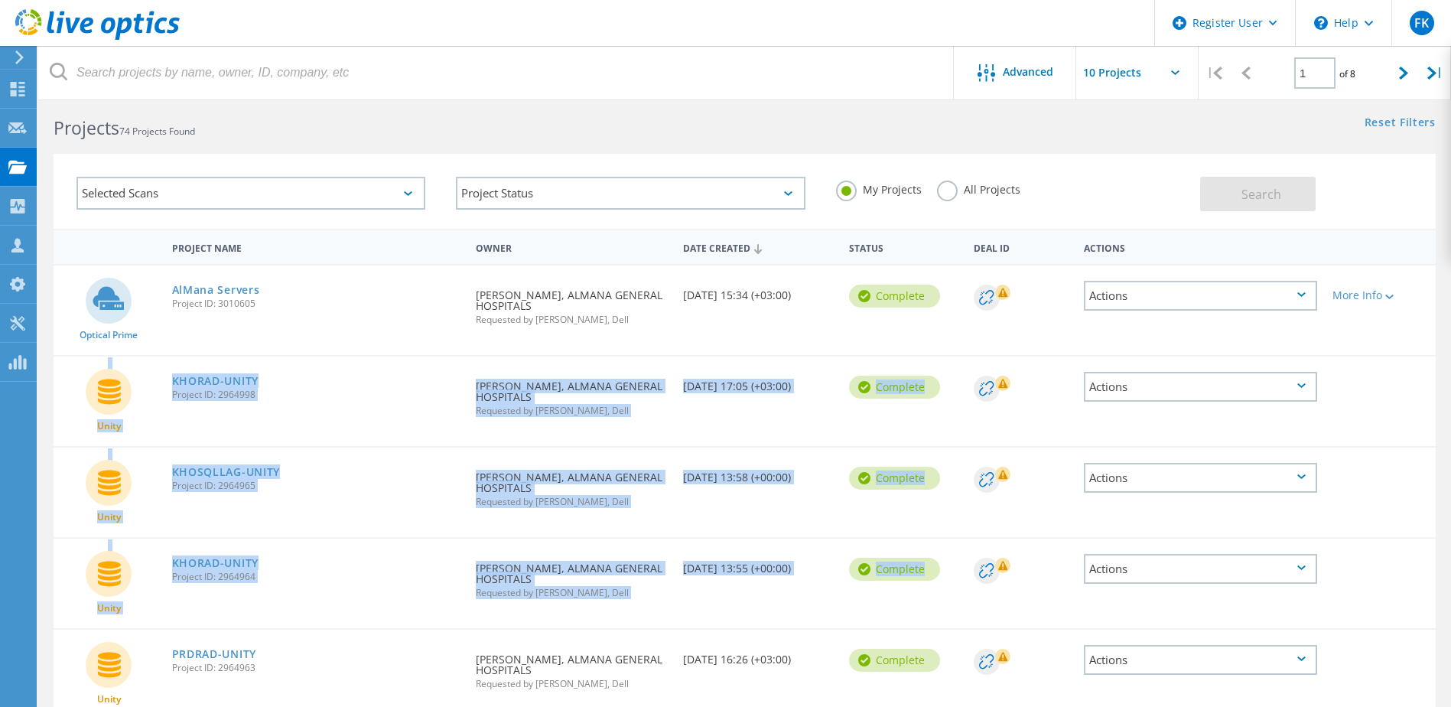
scroll to position [0, 0]
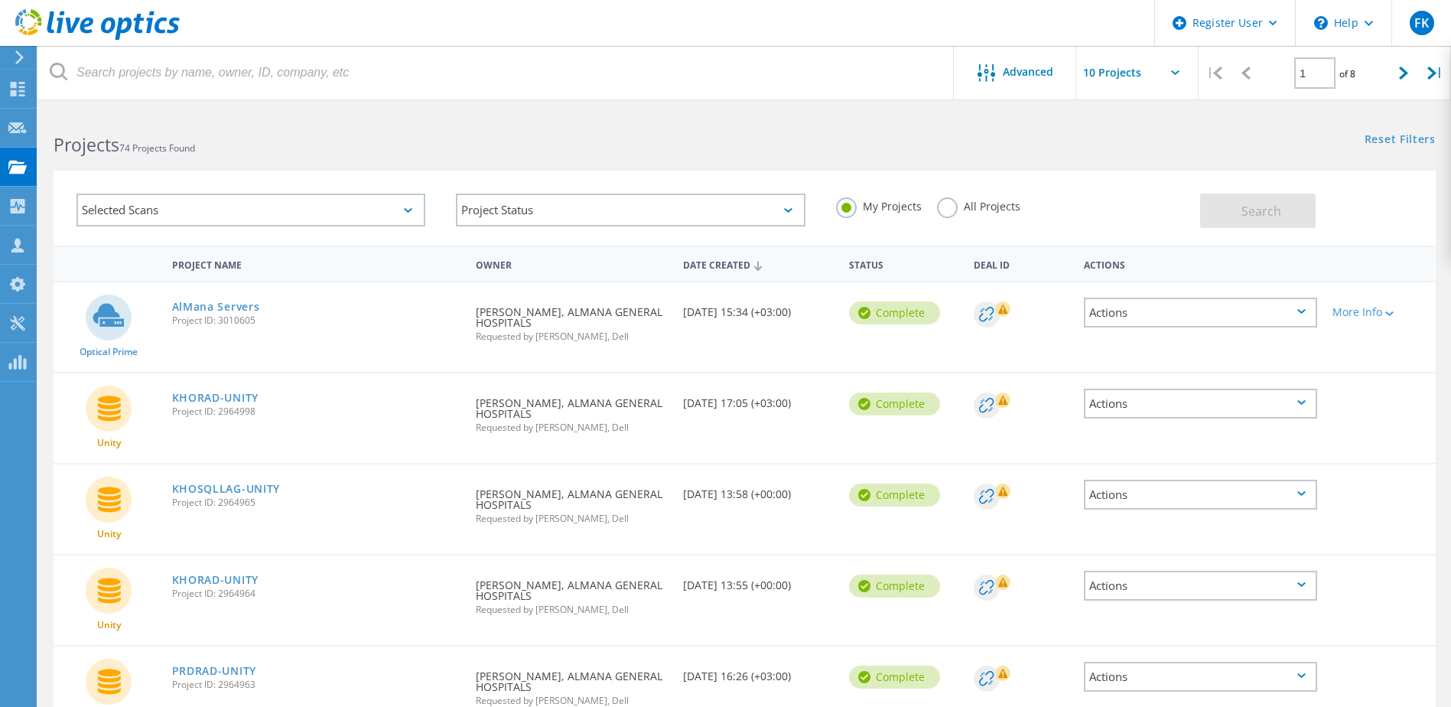
click at [540, 135] on h2 "Projects 74 Projects Found" at bounding box center [391, 144] width 675 height 25
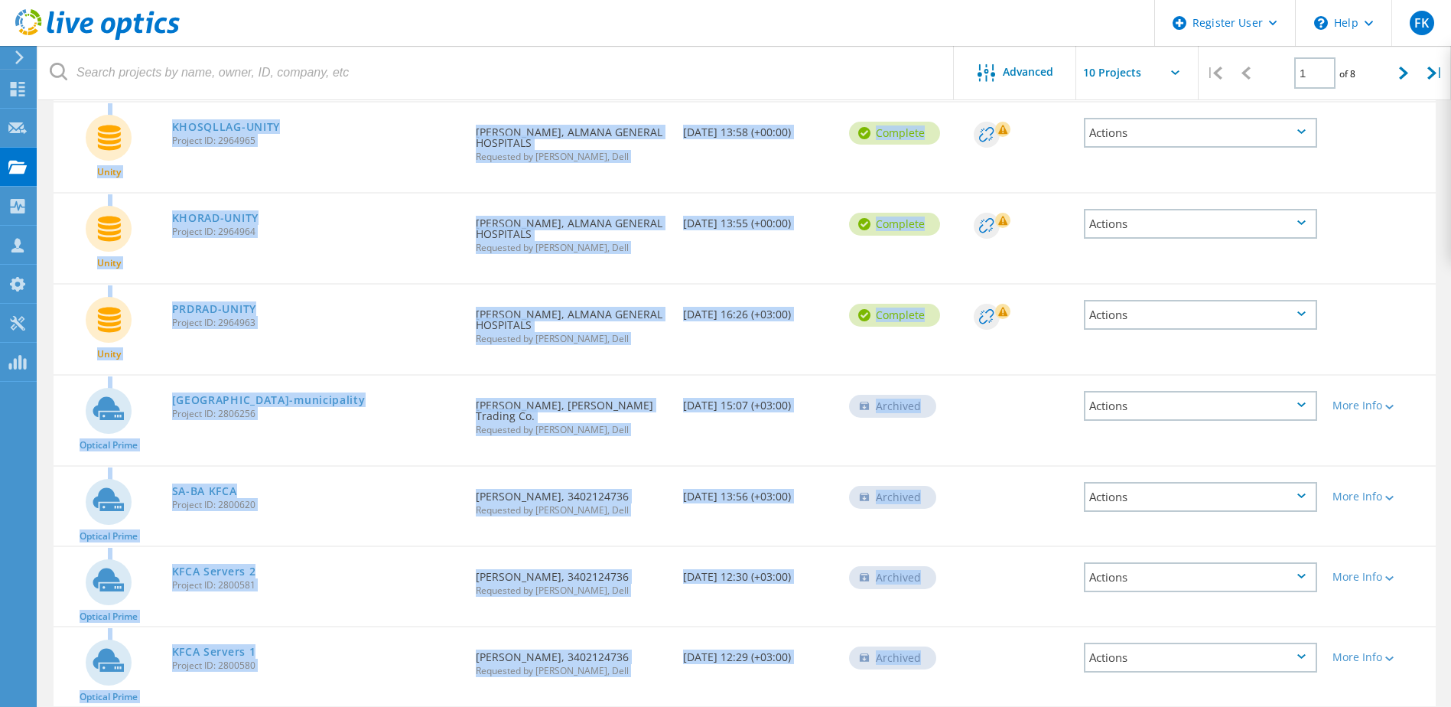
scroll to position [502, 0]
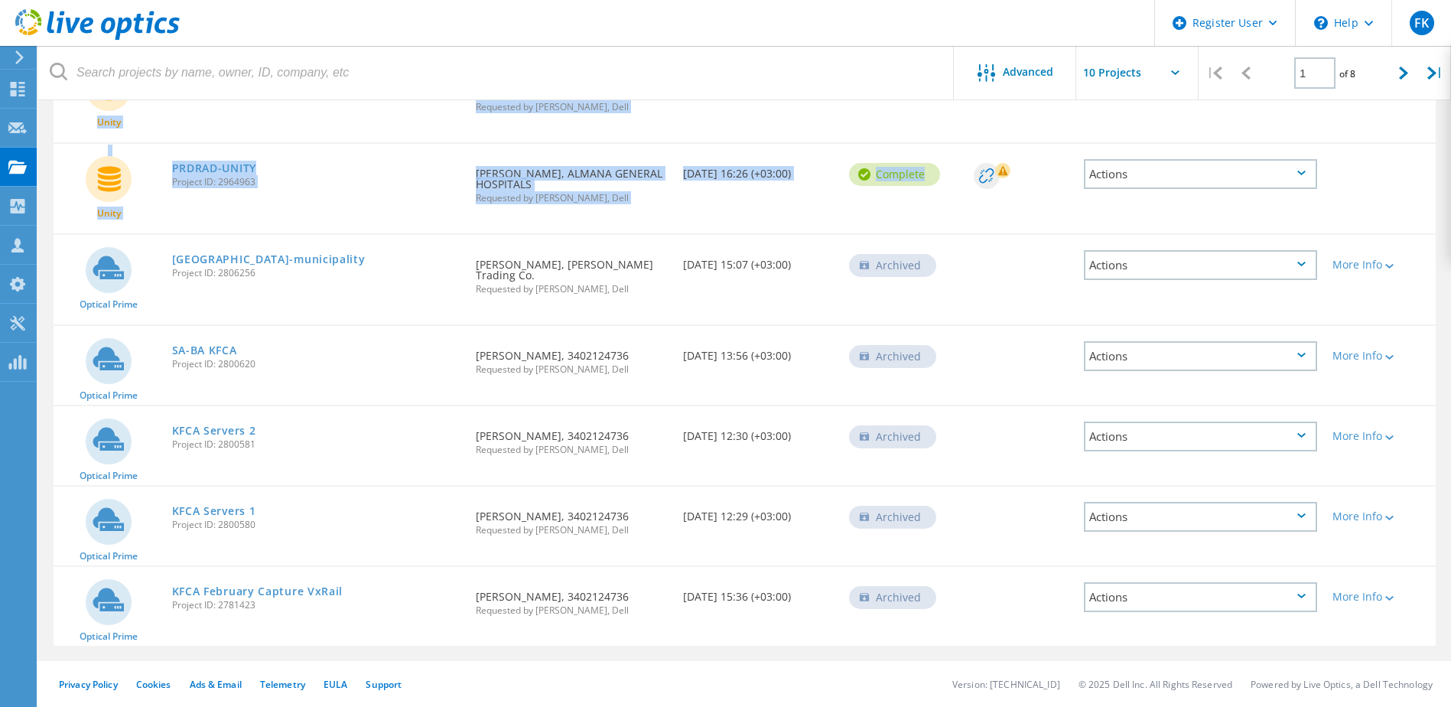
drag, startPoint x: 67, startPoint y: 395, endPoint x: 1020, endPoint y: 192, distance: 974.1
click at [1020, 192] on div "Optical Prime AlMana Servers Project ID: 3010605 Requested By Bruce Penas, ALMA…" at bounding box center [745, 211] width 1382 height 867
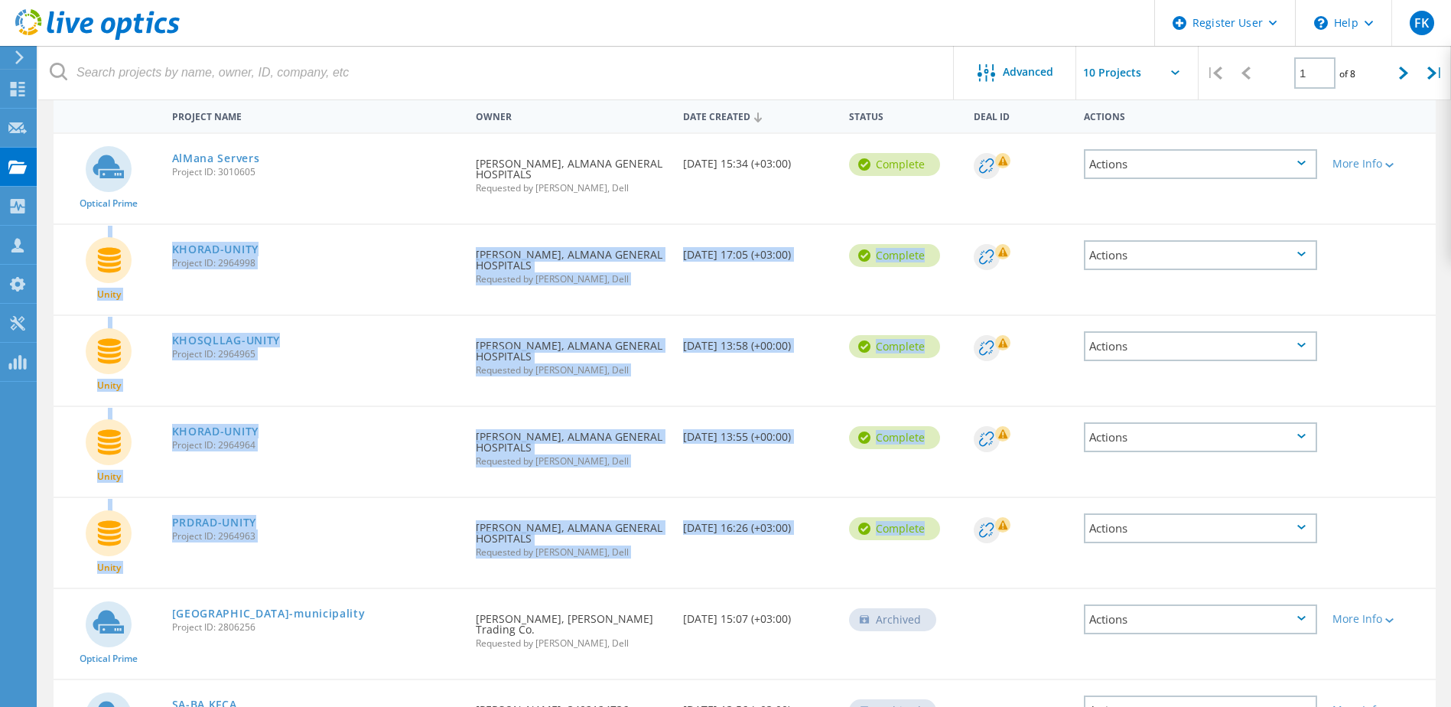
scroll to position [0, 0]
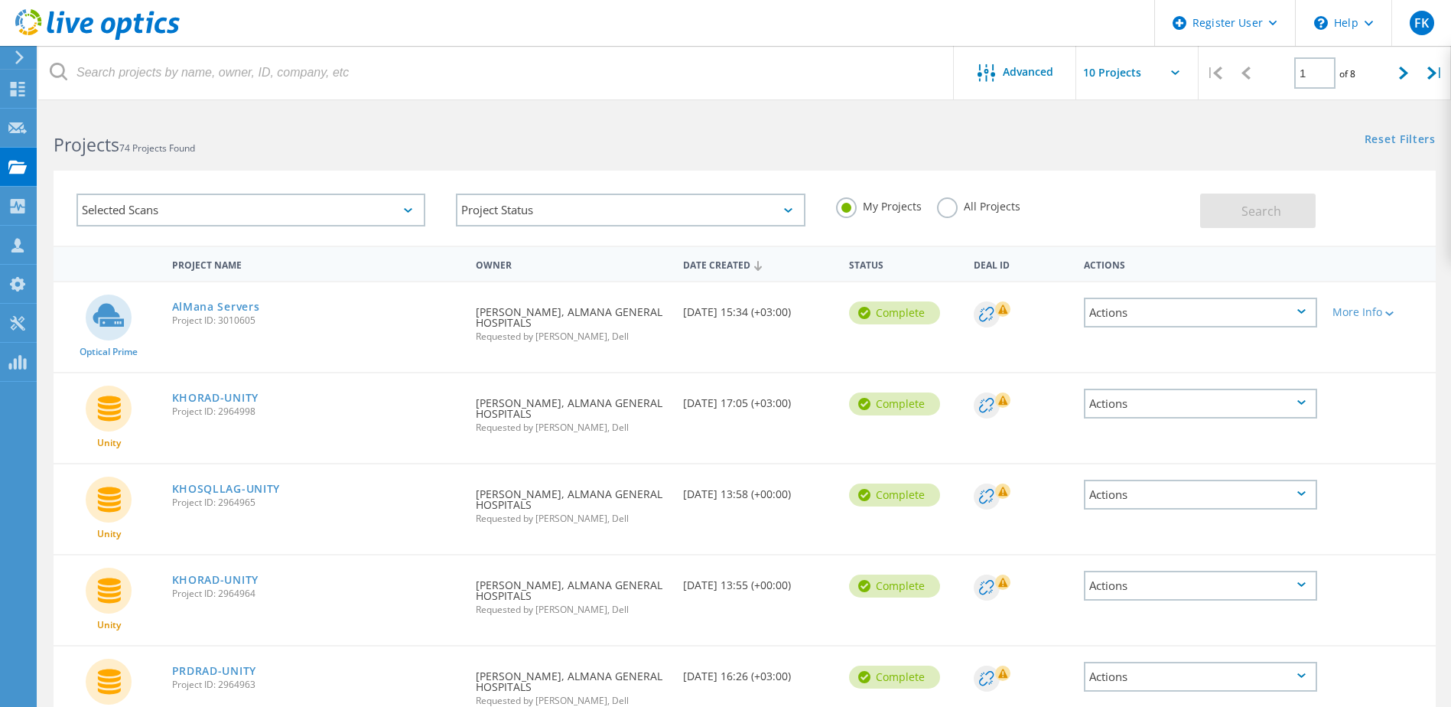
click at [731, 117] on div "Projects 74 Projects Found" at bounding box center [391, 131] width 706 height 41
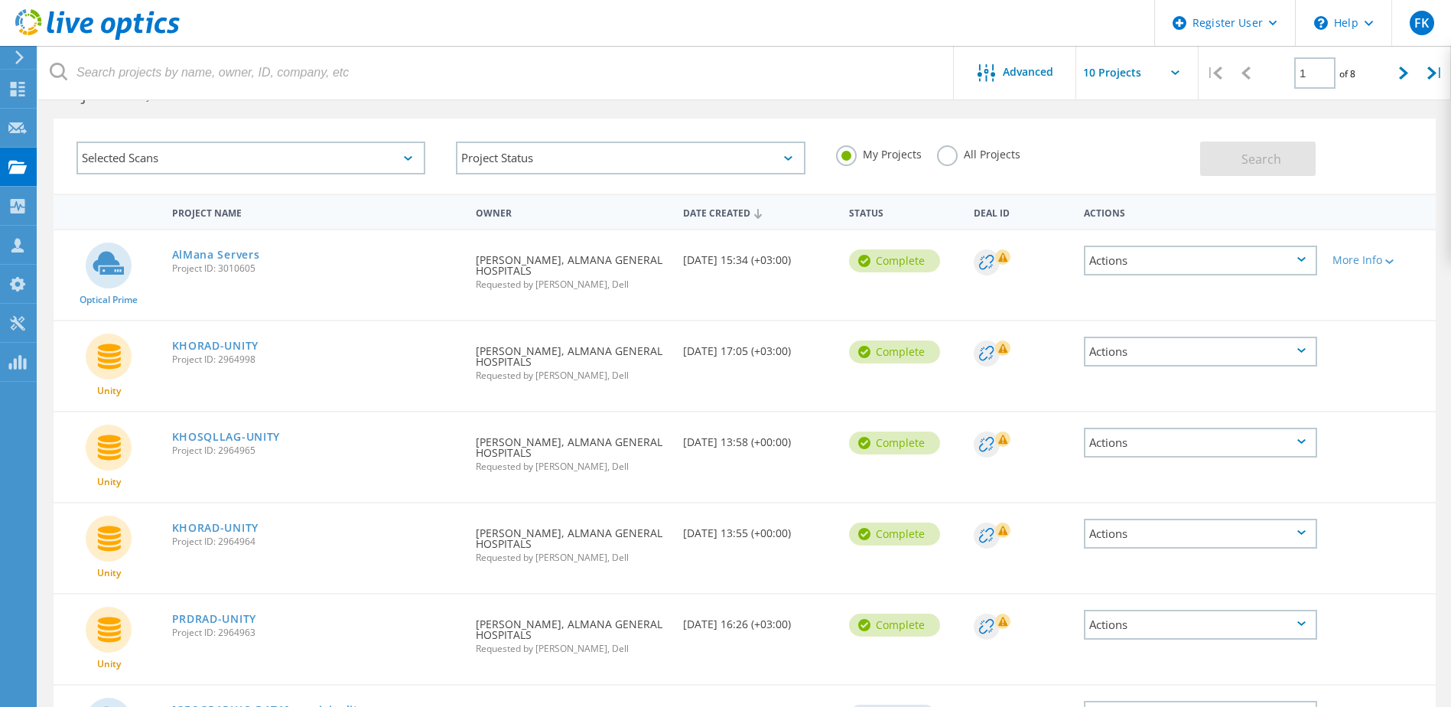
scroll to position [76, 0]
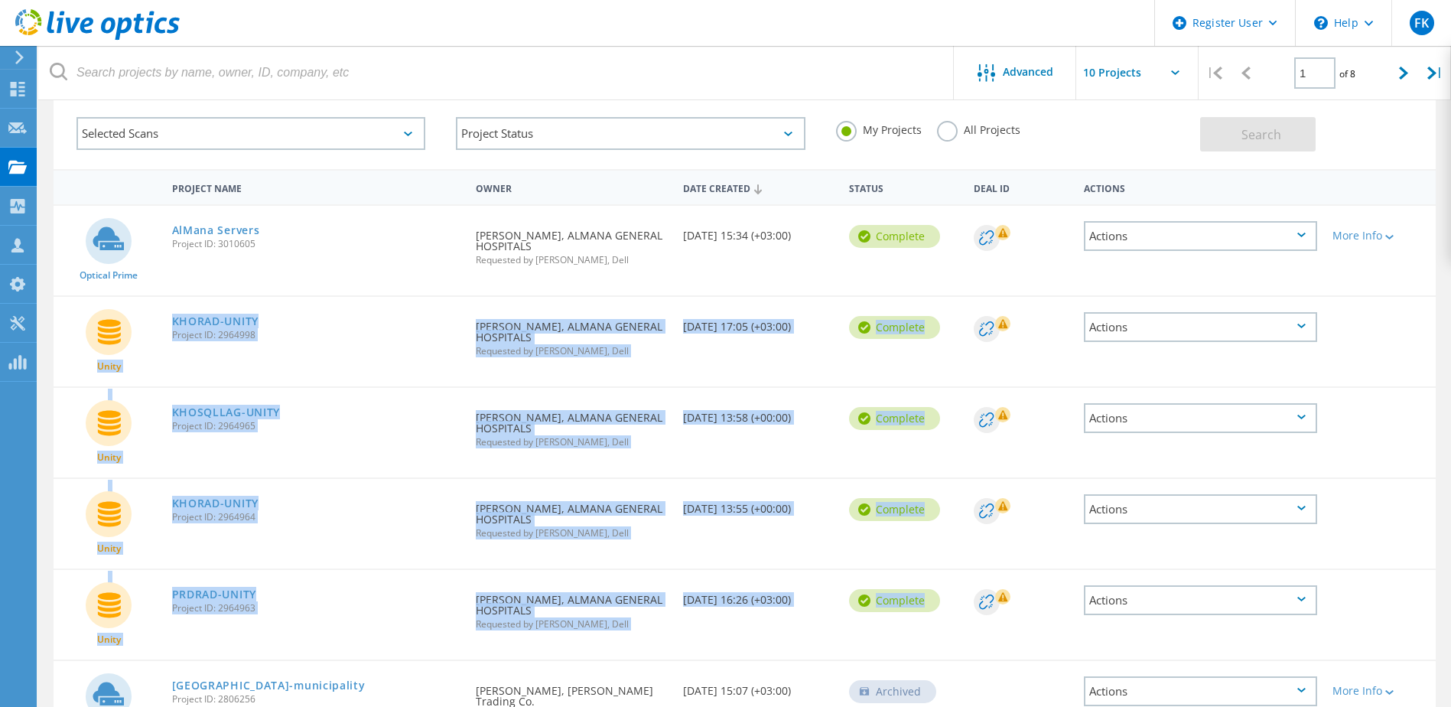
drag, startPoint x: 1060, startPoint y: 603, endPoint x: 92, endPoint y: 311, distance: 1011.0
click at [92, 311] on div "Optical Prime AlMana Servers Project ID: 3010605 Requested By Bruce Penas, ALMA…" at bounding box center [745, 637] width 1382 height 867
